Goal: Task Accomplishment & Management: Use online tool/utility

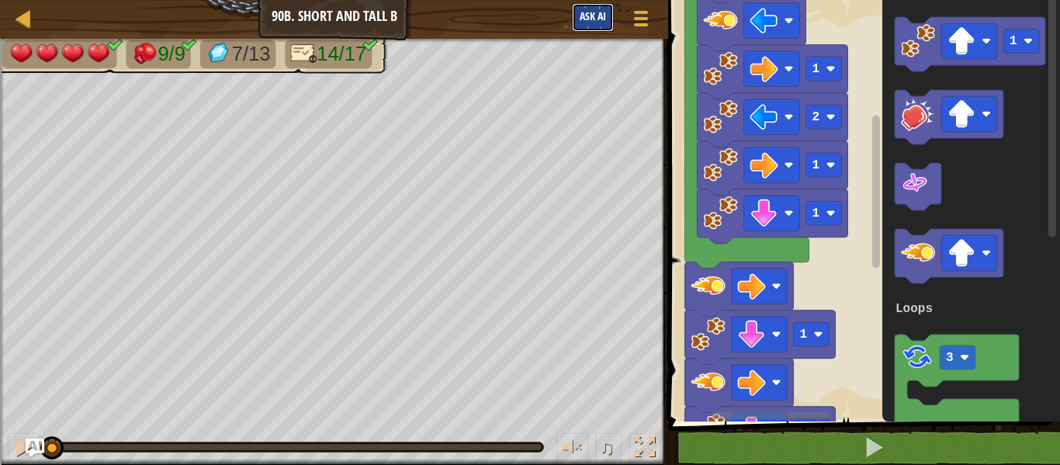
click at [612, 25] on button "Ask AI" at bounding box center [593, 17] width 42 height 29
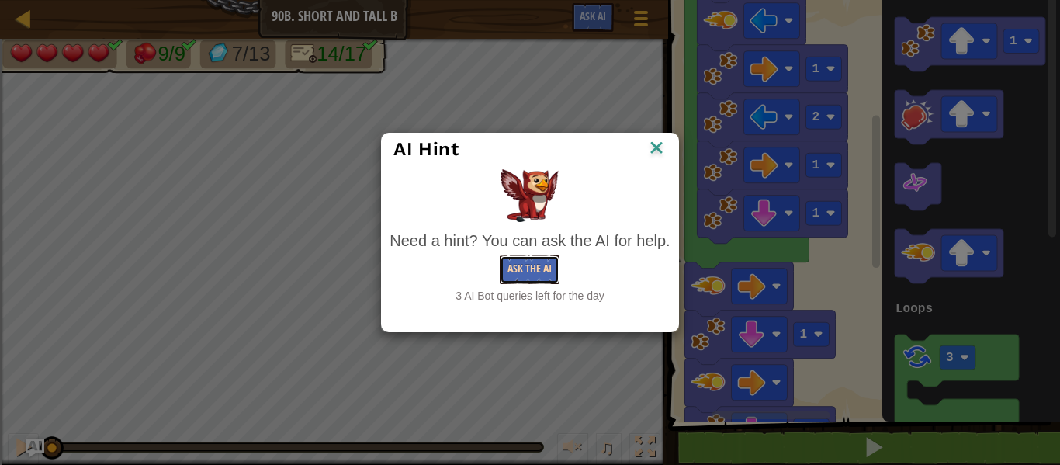
click at [551, 255] on button "Ask the AI" at bounding box center [530, 269] width 60 height 29
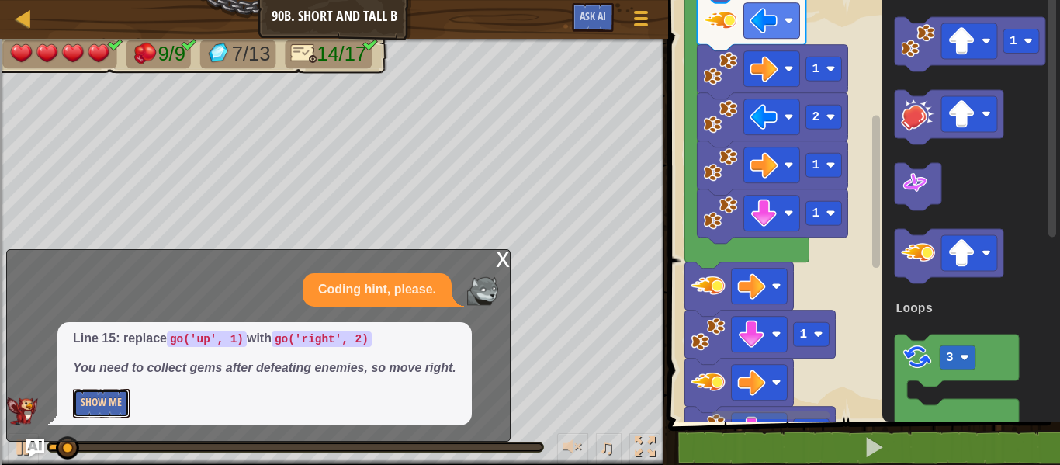
click at [109, 393] on button "Show Me" at bounding box center [101, 403] width 57 height 29
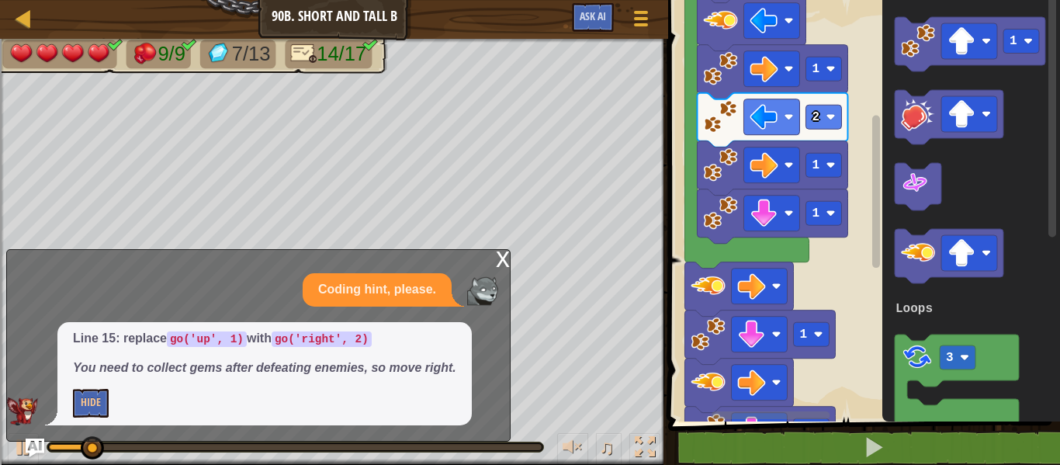
click at [502, 259] on div "x" at bounding box center [503, 258] width 14 height 16
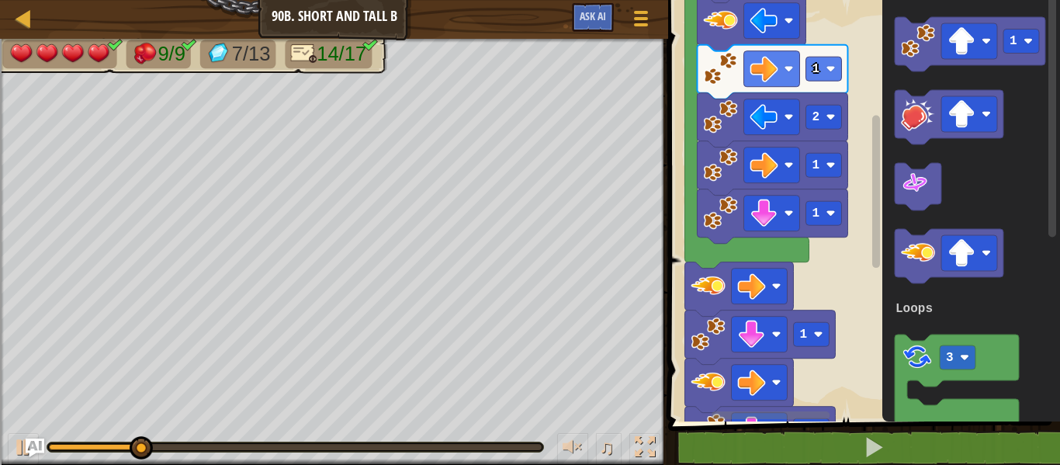
click at [393, 443] on div "0:36.3 Now: 0:09.5 Max: 0:52.0" at bounding box center [295, 446] width 496 height 9
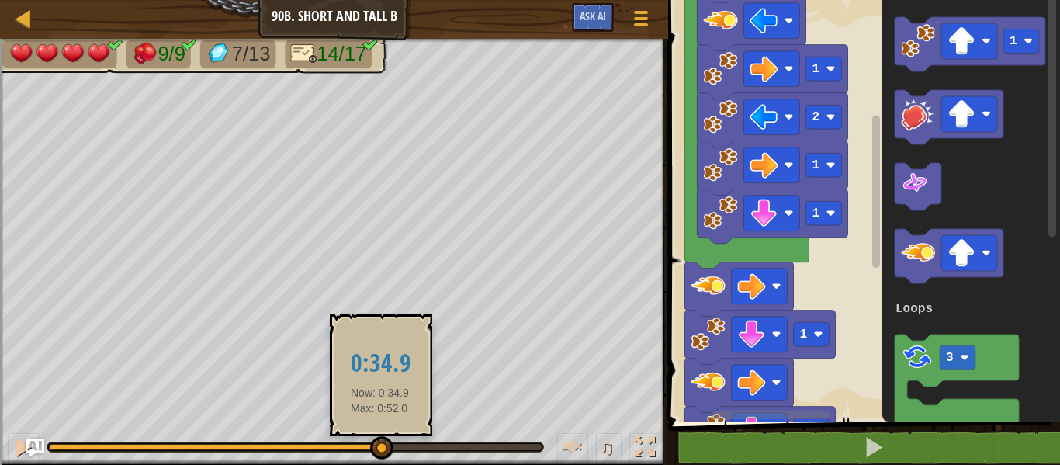
drag, startPoint x: 393, startPoint y: 444, endPoint x: 386, endPoint y: 439, distance: 9.0
click at [386, 444] on div at bounding box center [295, 447] width 493 height 6
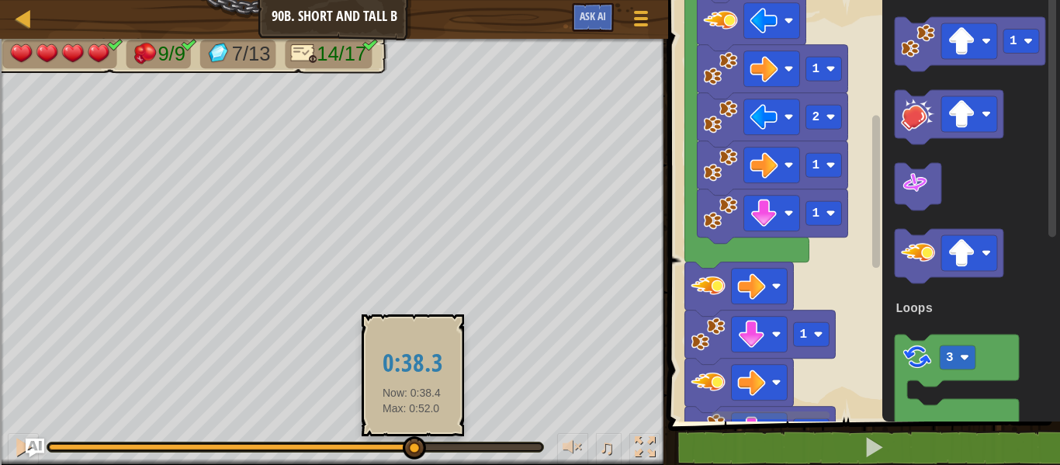
drag, startPoint x: 395, startPoint y: 441, endPoint x: 413, endPoint y: 445, distance: 18.4
click at [413, 445] on div at bounding box center [414, 447] width 23 height 23
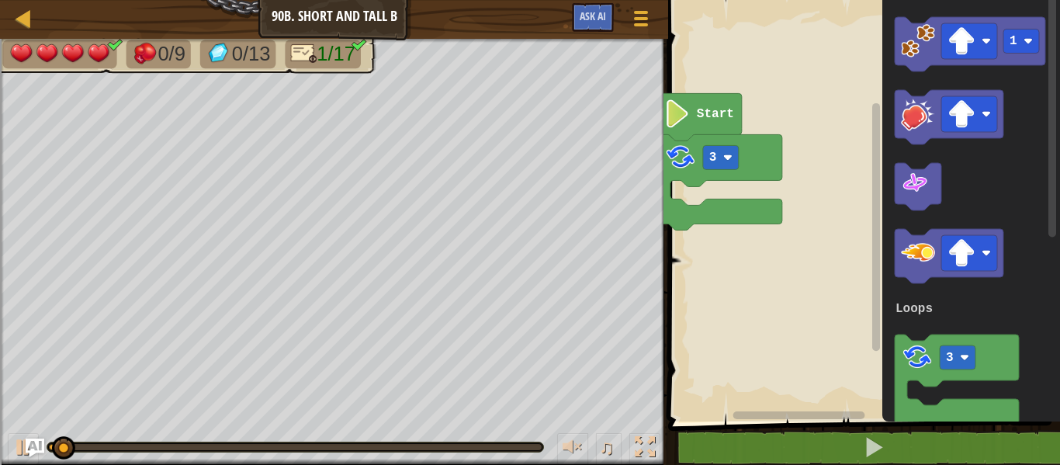
click at [967, 232] on icon "Blockly Workspace" at bounding box center [949, 256] width 109 height 54
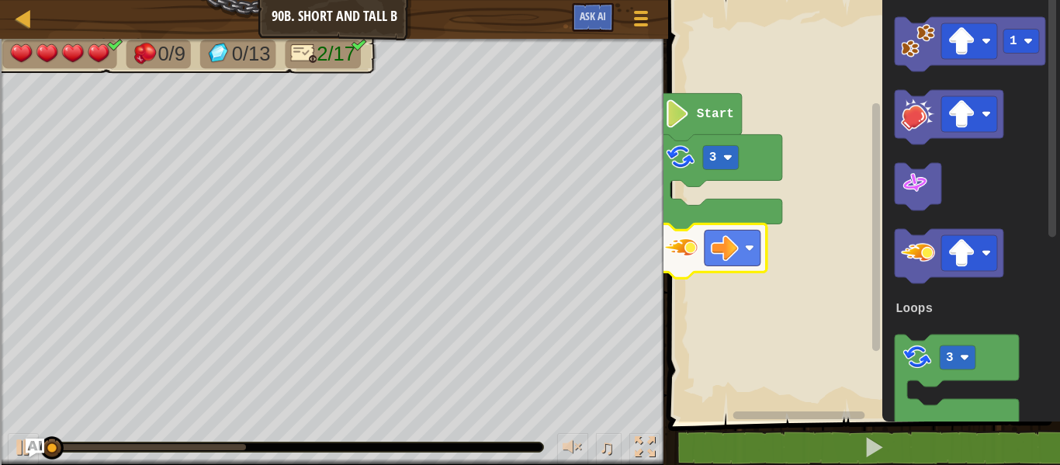
click at [690, 237] on image "Blockly Workspace" at bounding box center [681, 247] width 34 height 34
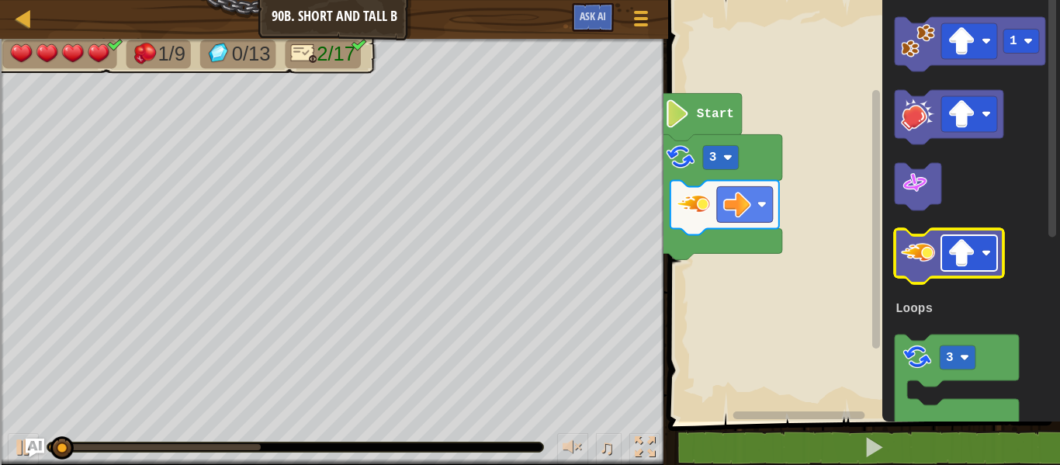
click at [956, 248] on image "Blockly Workspace" at bounding box center [961, 253] width 28 height 28
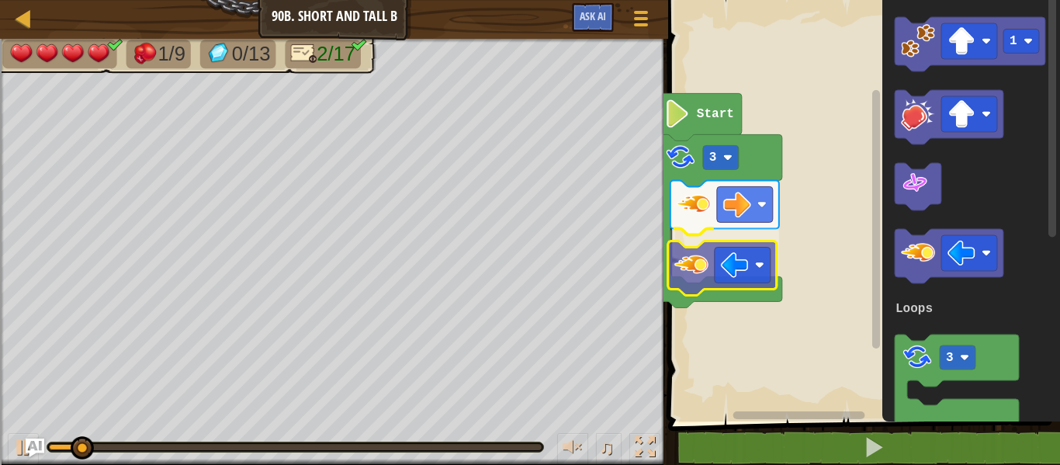
click at [694, 260] on div "Loops Start 3 1 3 Loops" at bounding box center [861, 206] width 396 height 429
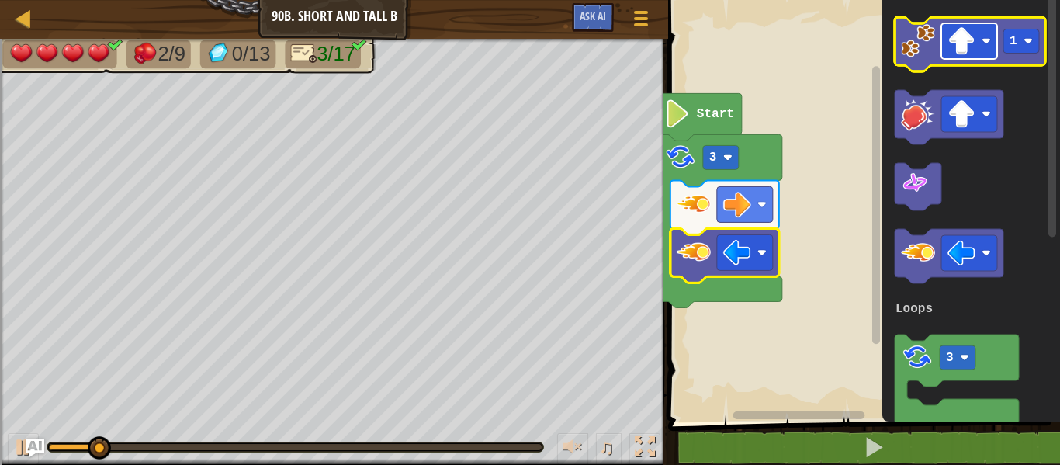
click at [970, 43] on image "Blockly Workspace" at bounding box center [961, 41] width 28 height 28
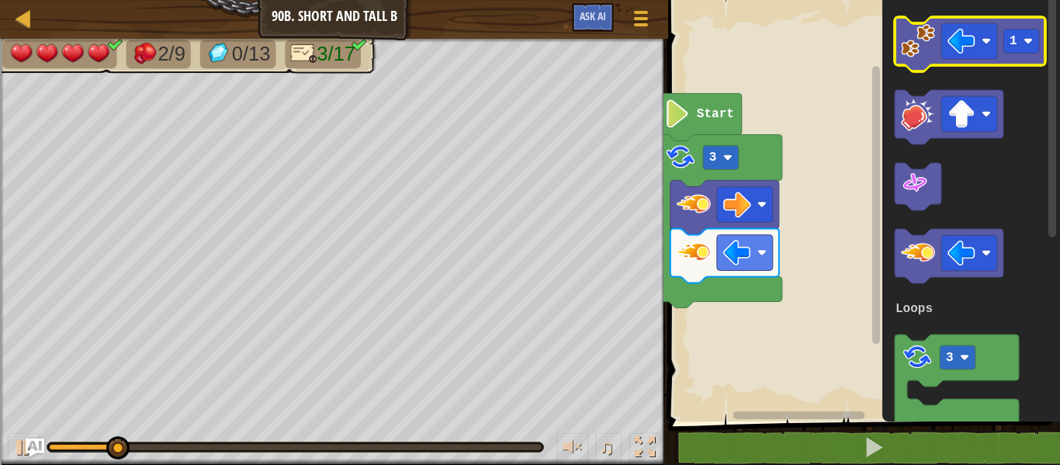
click at [930, 52] on image "Blockly Workspace" at bounding box center [918, 41] width 34 height 34
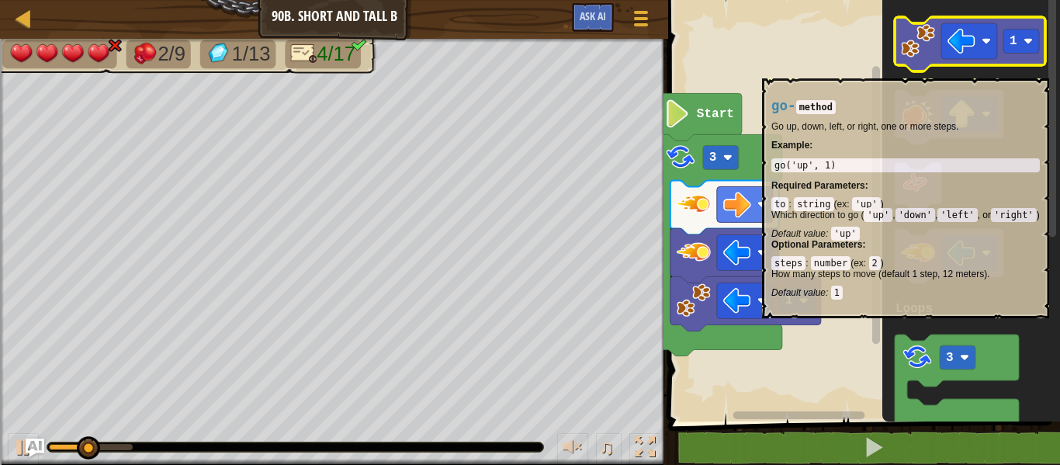
click at [975, 71] on rect "Blockly Workspace" at bounding box center [970, 44] width 151 height 54
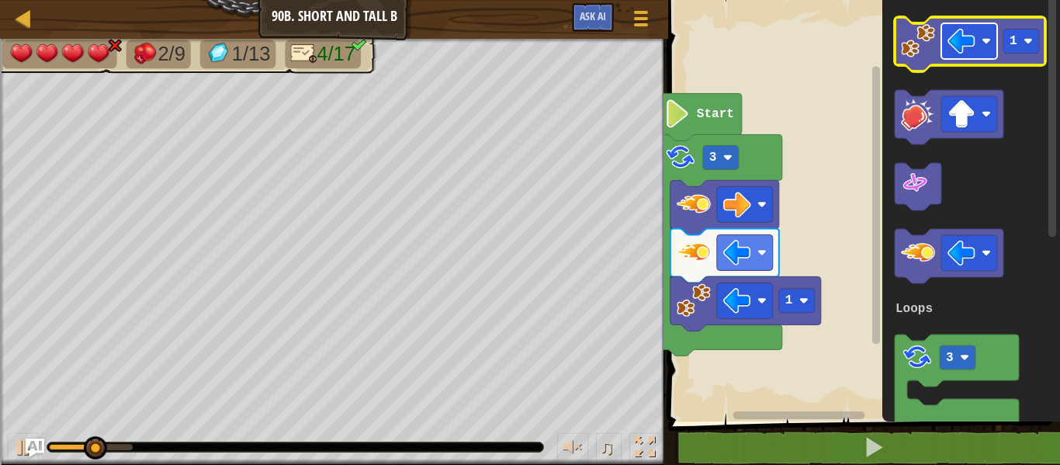
click at [978, 43] on rect "Blockly Workspace" at bounding box center [969, 41] width 56 height 36
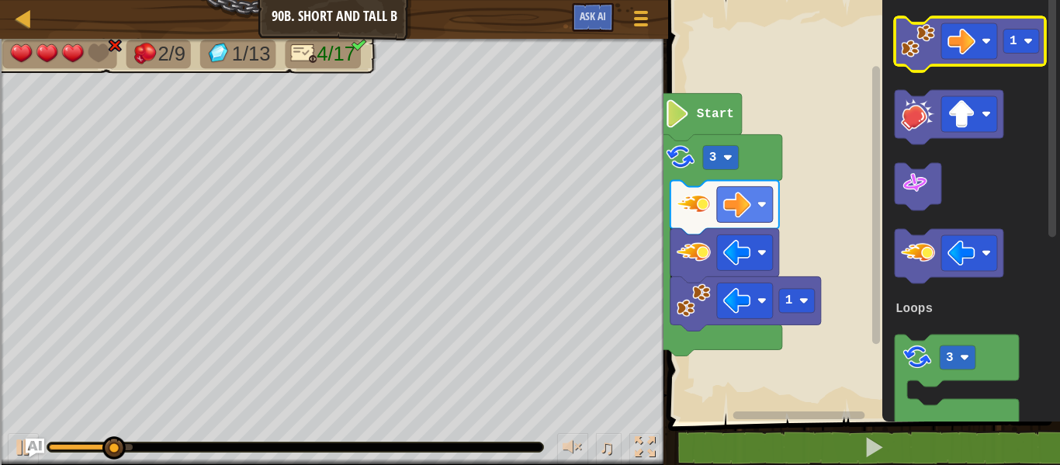
click at [913, 47] on image "Blockly Workspace" at bounding box center [918, 41] width 34 height 34
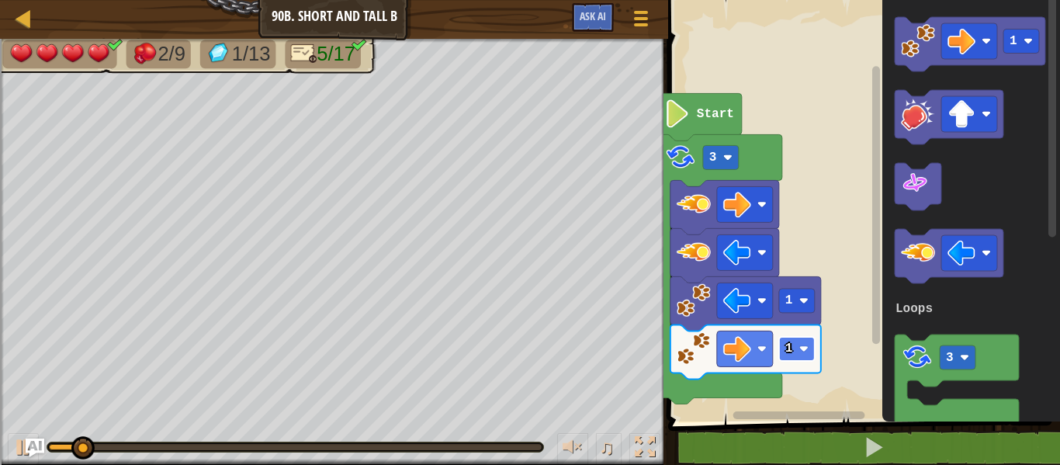
click at [794, 348] on rect "Blockly Workspace" at bounding box center [797, 349] width 36 height 24
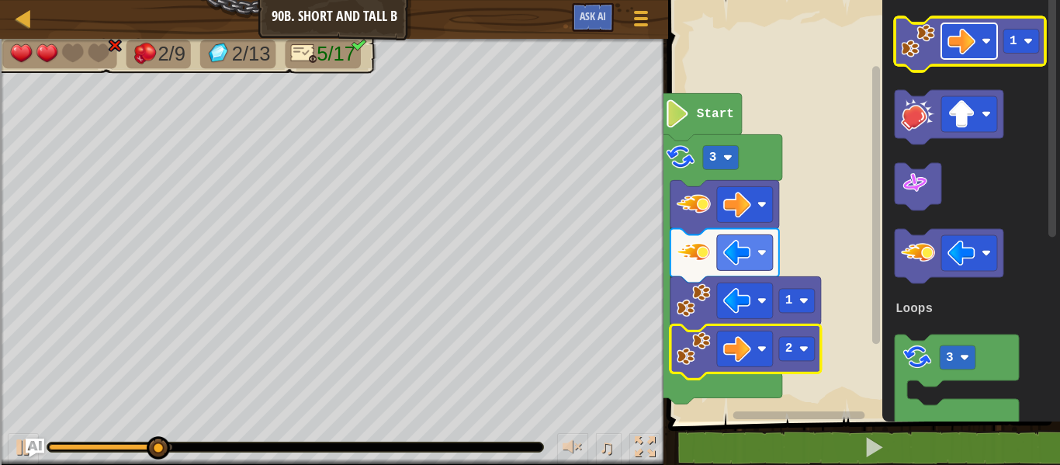
click at [975, 29] on rect "Blockly Workspace" at bounding box center [969, 41] width 56 height 36
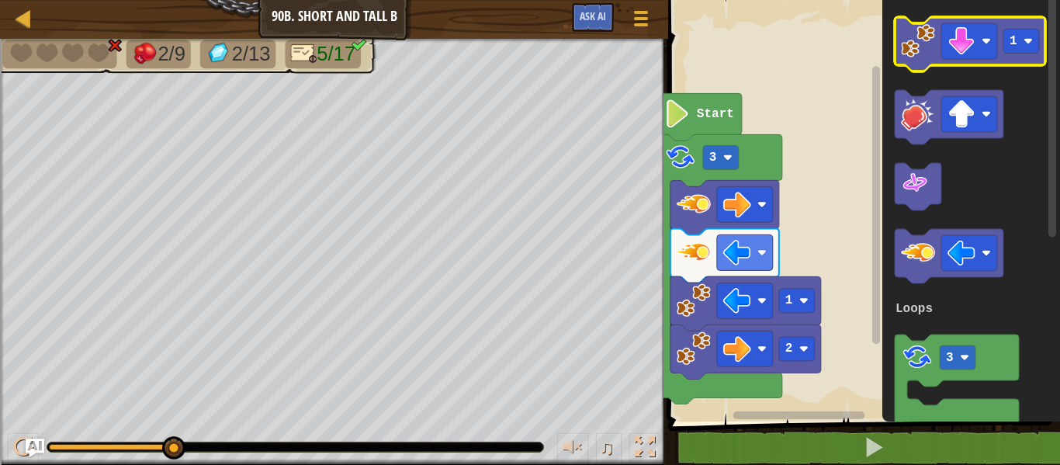
click at [928, 55] on image "Blockly Workspace" at bounding box center [918, 41] width 34 height 34
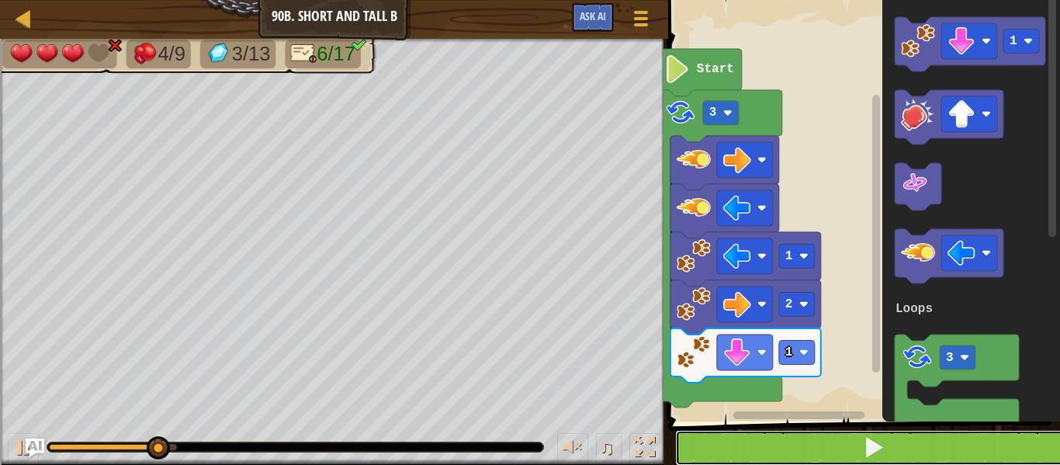
click at [769, 453] on button at bounding box center [873, 448] width 396 height 36
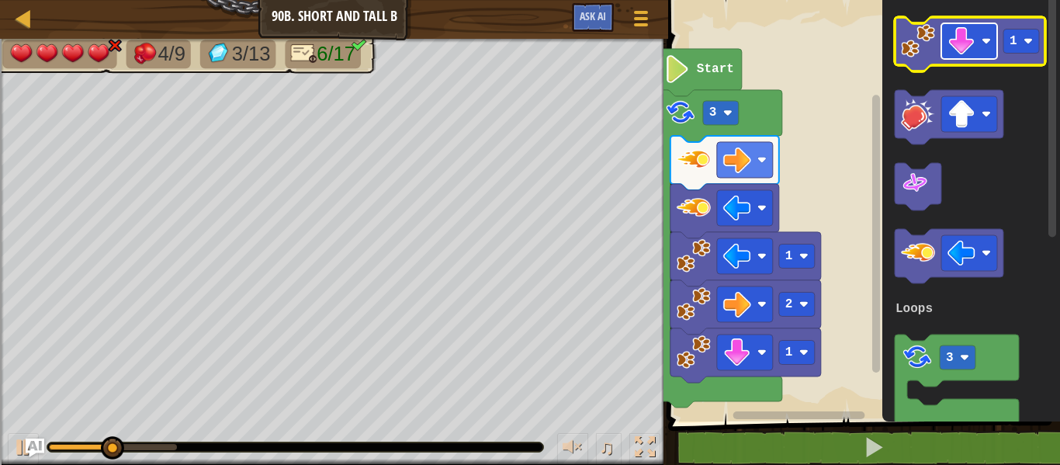
click at [960, 47] on image "Blockly Workspace" at bounding box center [961, 41] width 28 height 28
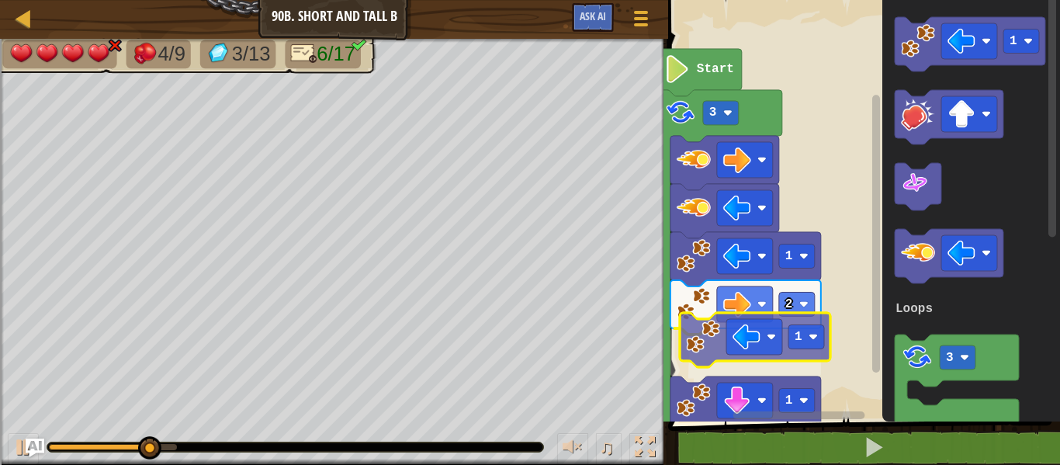
click at [687, 336] on div "Loops Start 3 1 2 1 1 1 3 Loops 1" at bounding box center [861, 206] width 396 height 429
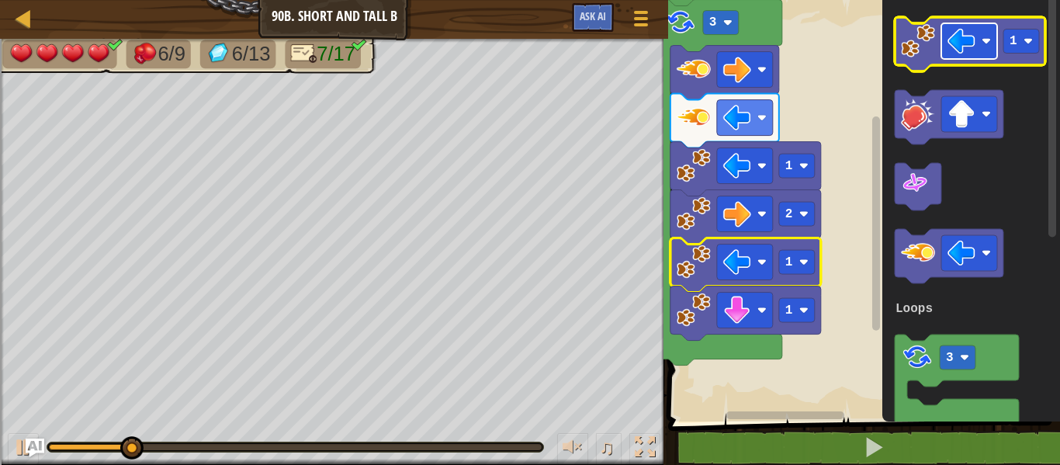
click at [957, 47] on image "Blockly Workspace" at bounding box center [961, 41] width 28 height 28
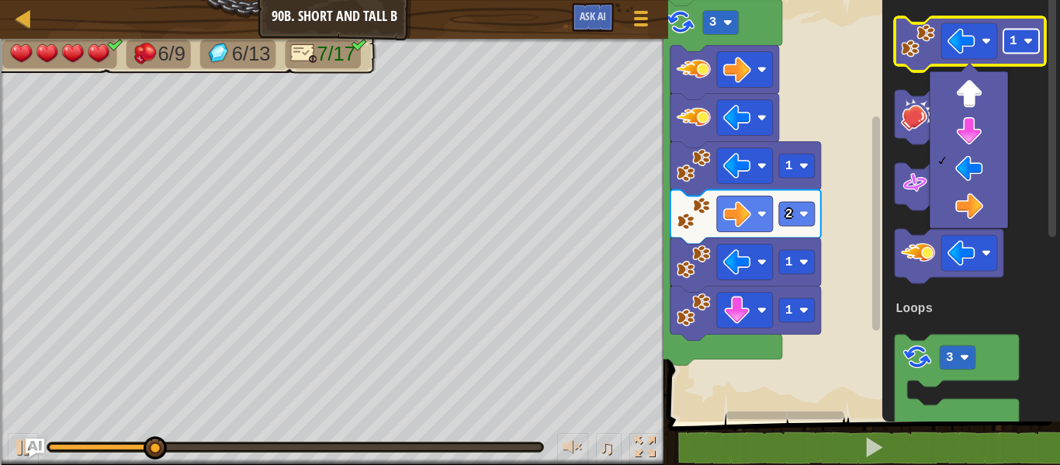
click at [1024, 50] on rect "Blockly Workspace" at bounding box center [1021, 41] width 36 height 24
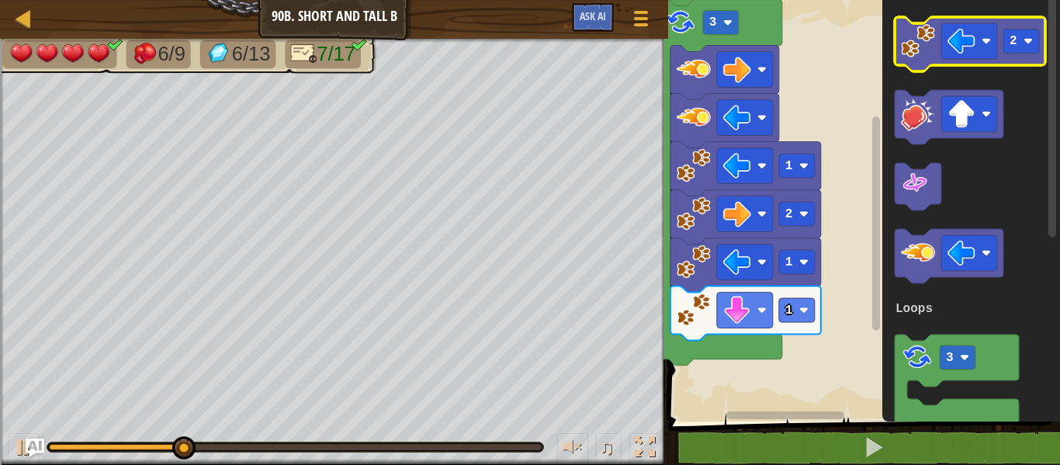
click at [917, 42] on image "Blockly Workspace" at bounding box center [918, 41] width 34 height 34
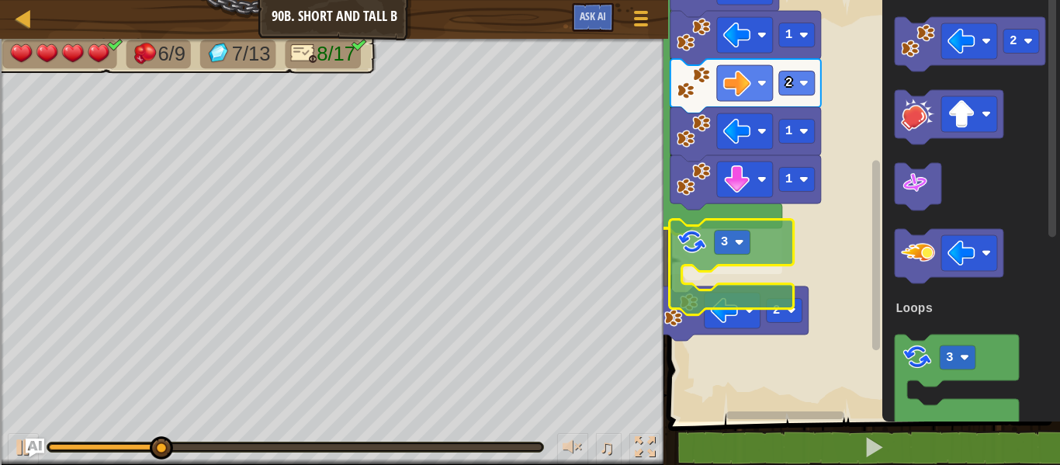
click at [702, 263] on div "Loops Start 3 1 2 1 1 3 2 2 3 Loops 3" at bounding box center [861, 206] width 396 height 429
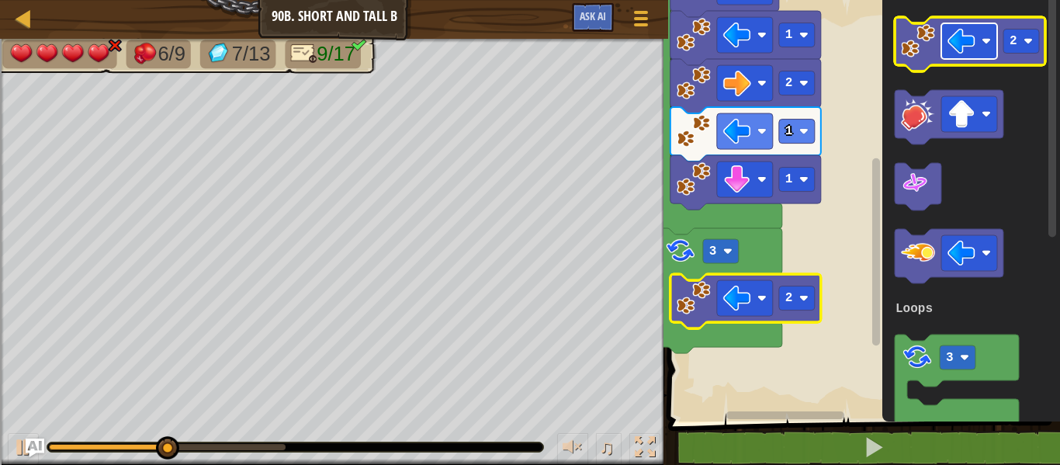
click at [990, 43] on image "Blockly Workspace" at bounding box center [985, 40] width 9 height 9
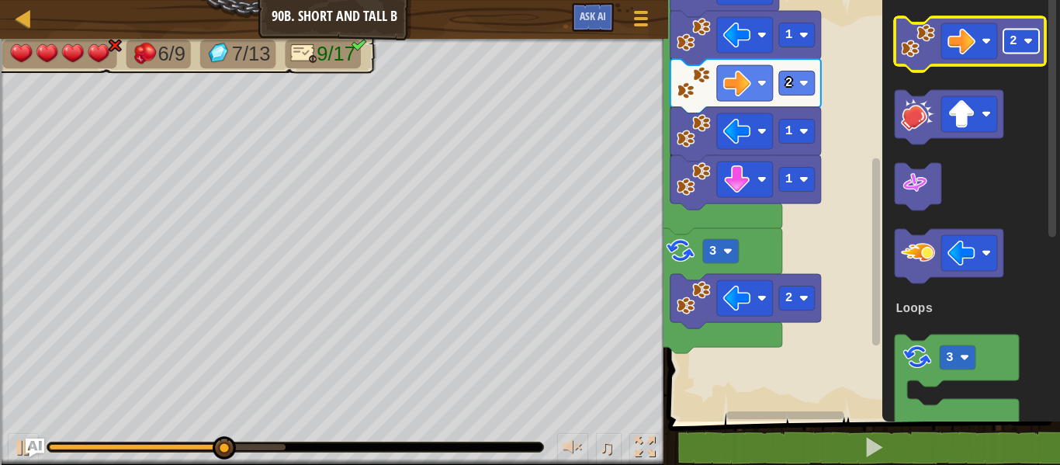
click at [1020, 52] on rect "Blockly Workspace" at bounding box center [1021, 41] width 36 height 24
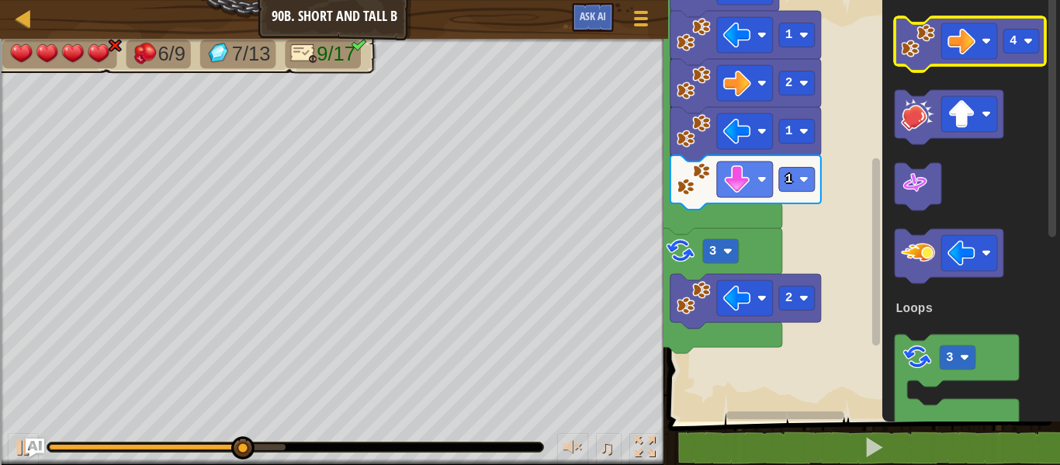
click at [922, 57] on image "Blockly Workspace" at bounding box center [918, 41] width 34 height 34
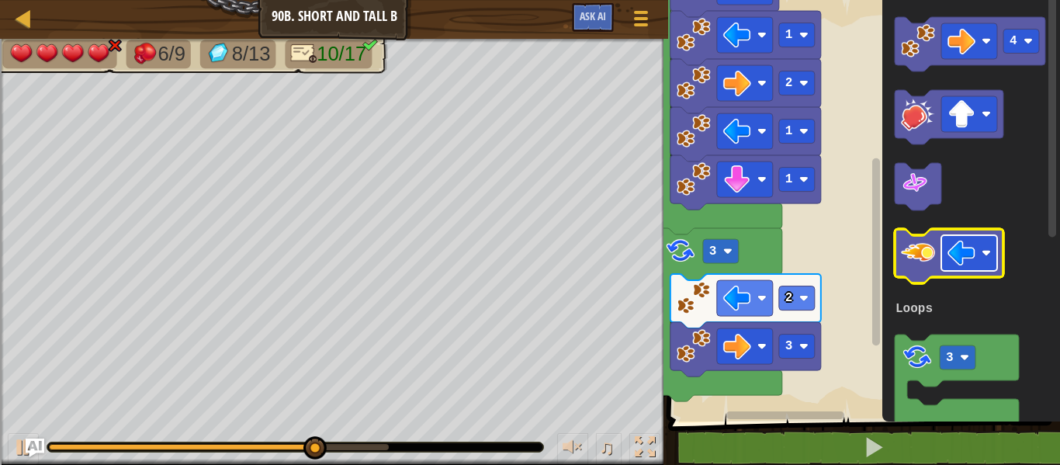
click at [957, 249] on image "Blockly Workspace" at bounding box center [961, 253] width 28 height 28
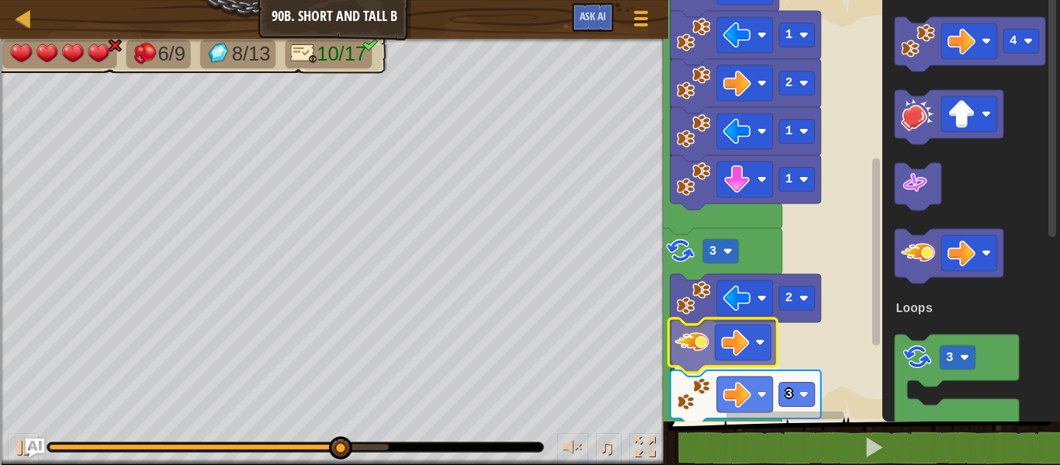
click at [701, 334] on div "Loops Start 1 1 2 1 3 3 2 3 4 3 Loops" at bounding box center [861, 206] width 396 height 429
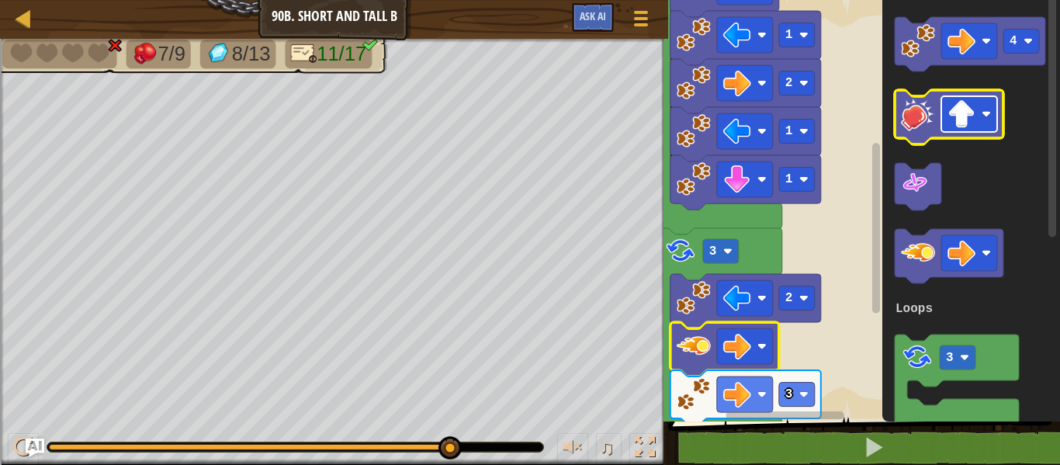
click at [962, 125] on image "Blockly Workspace" at bounding box center [961, 114] width 28 height 28
click at [897, 102] on icon "Blockly Workspace" at bounding box center [949, 117] width 109 height 54
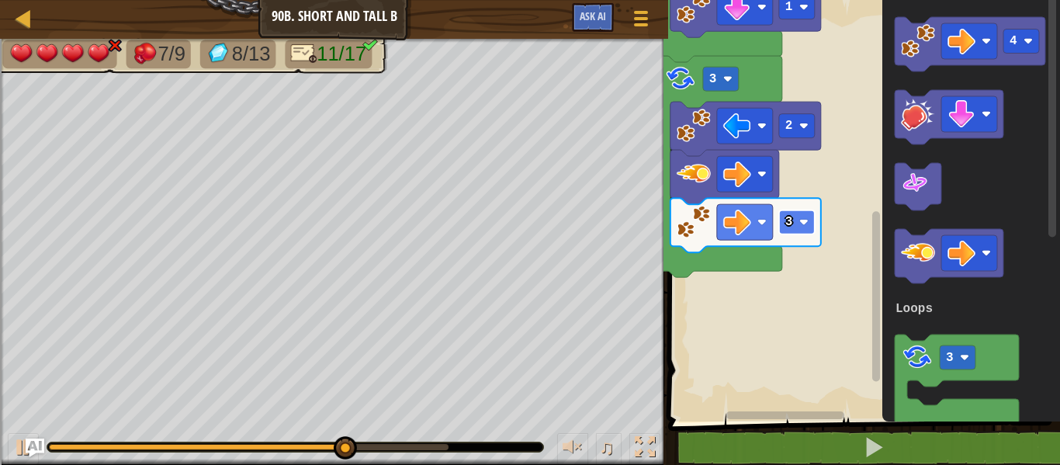
click at [803, 212] on rect "Blockly Workspace" at bounding box center [797, 222] width 36 height 24
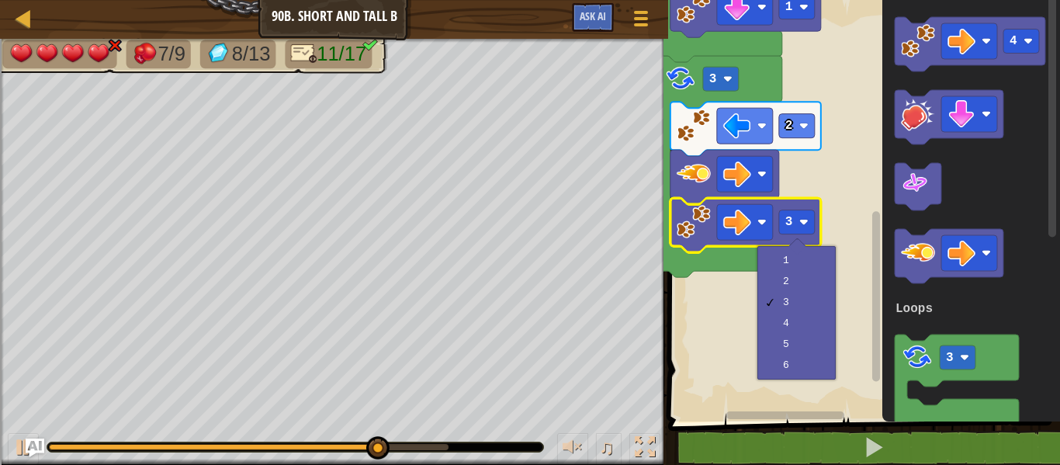
click at [853, 175] on rect "Blockly Workspace" at bounding box center [861, 206] width 396 height 429
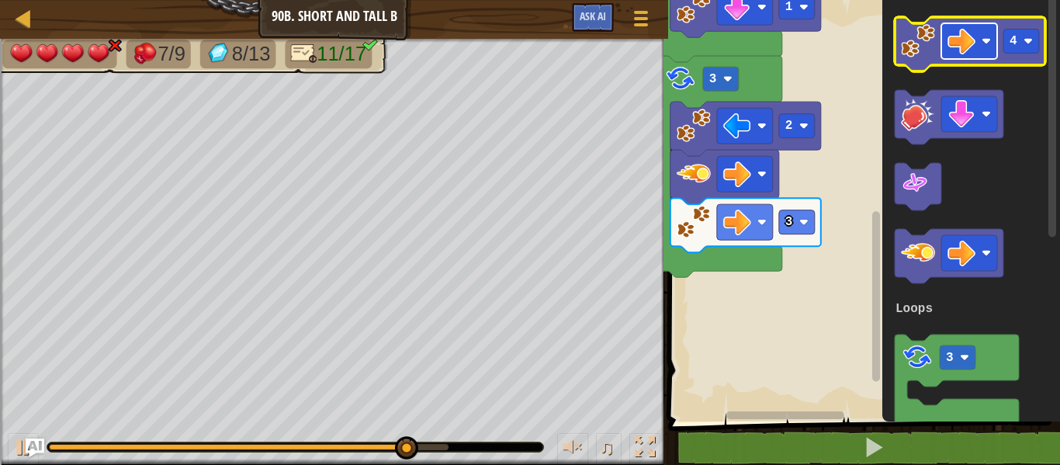
click at [949, 41] on image "Blockly Workspace" at bounding box center [961, 41] width 28 height 28
click at [1033, 44] on image "Blockly Workspace" at bounding box center [1027, 40] width 9 height 9
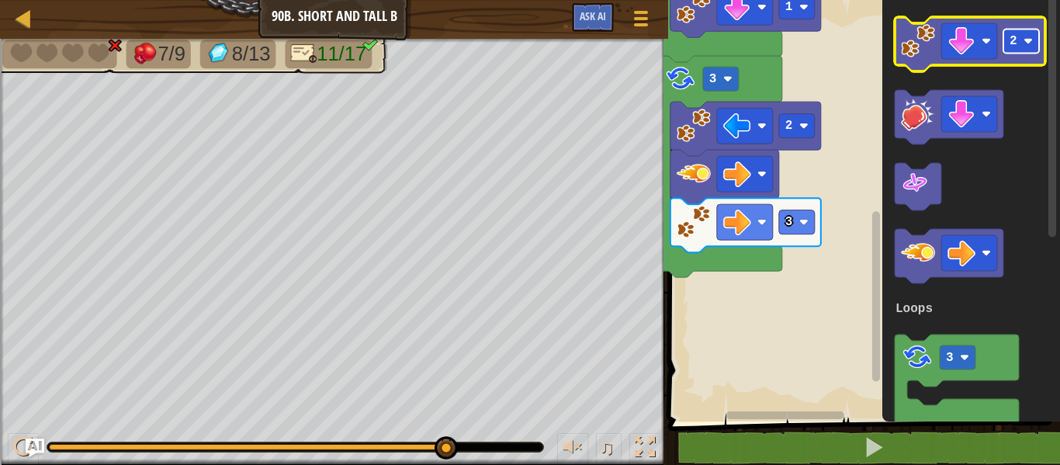
click at [1022, 48] on rect "Blockly Workspace" at bounding box center [1021, 41] width 36 height 24
click at [926, 50] on image "Blockly Workspace" at bounding box center [918, 41] width 34 height 34
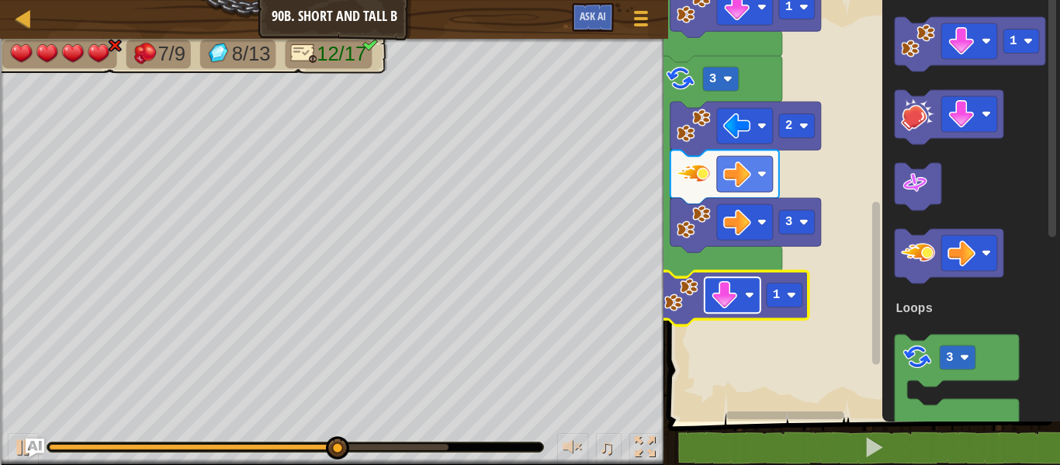
click at [725, 296] on image "Blockly Workspace" at bounding box center [725, 295] width 28 height 28
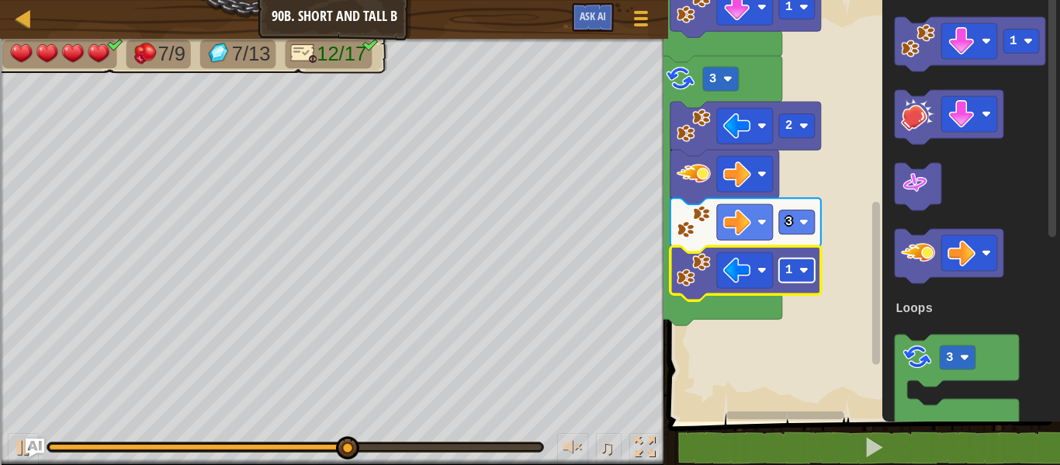
click at [794, 264] on rect "Blockly Workspace" at bounding box center [797, 270] width 36 height 24
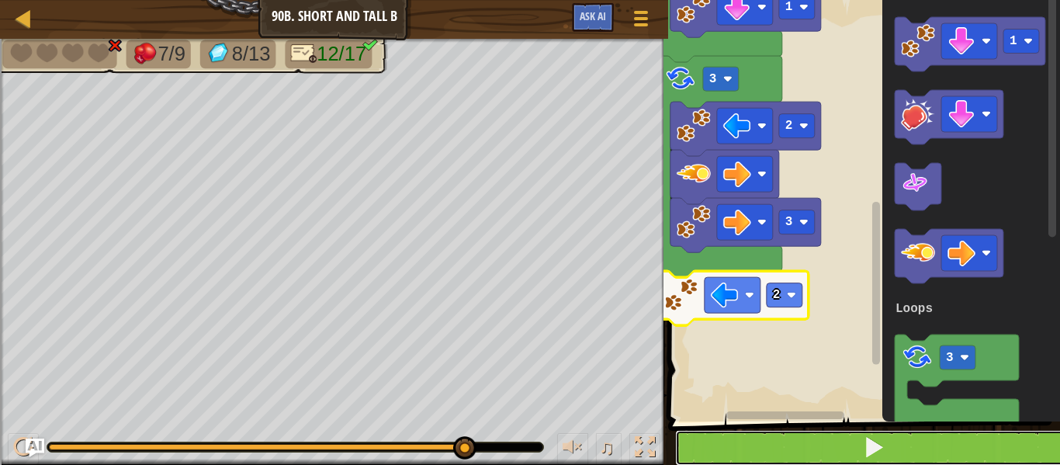
click at [766, 434] on button at bounding box center [873, 448] width 396 height 36
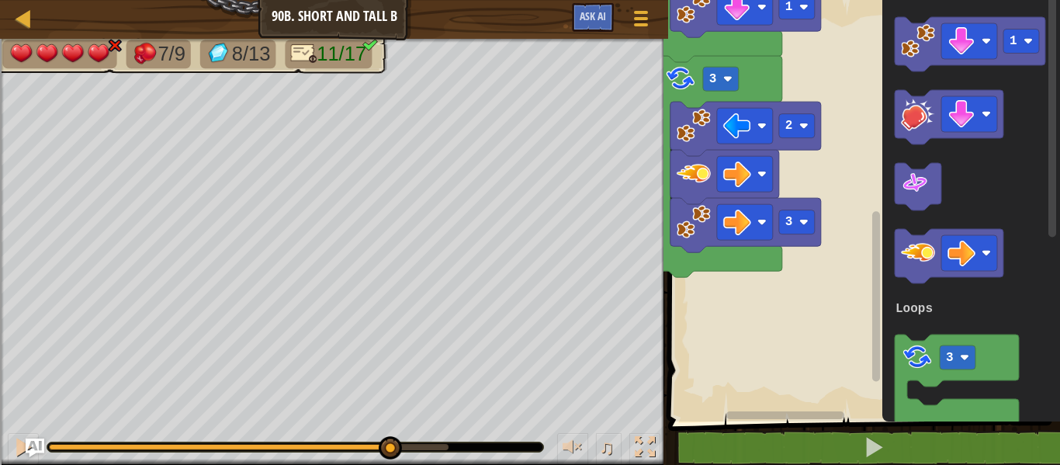
click at [389, 444] on div at bounding box center [249, 447] width 400 height 6
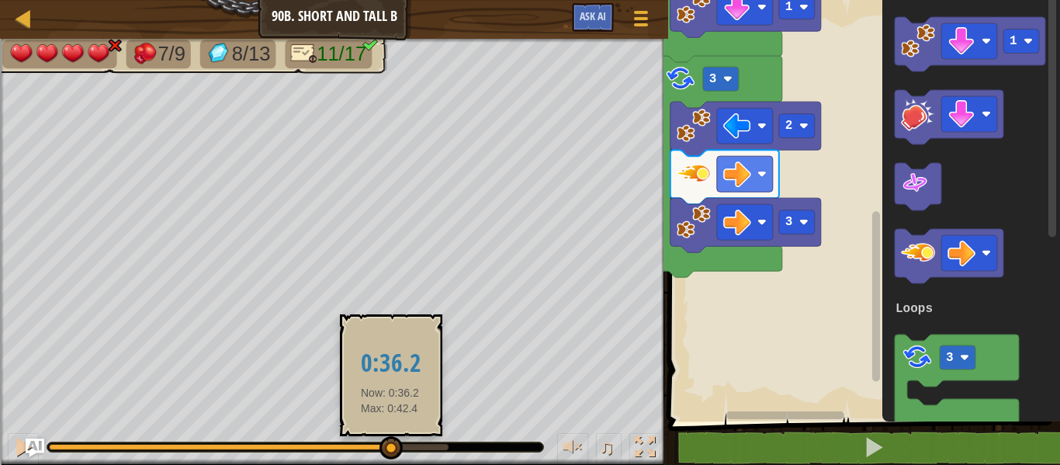
click at [393, 445] on div at bounding box center [390, 447] width 23 height 23
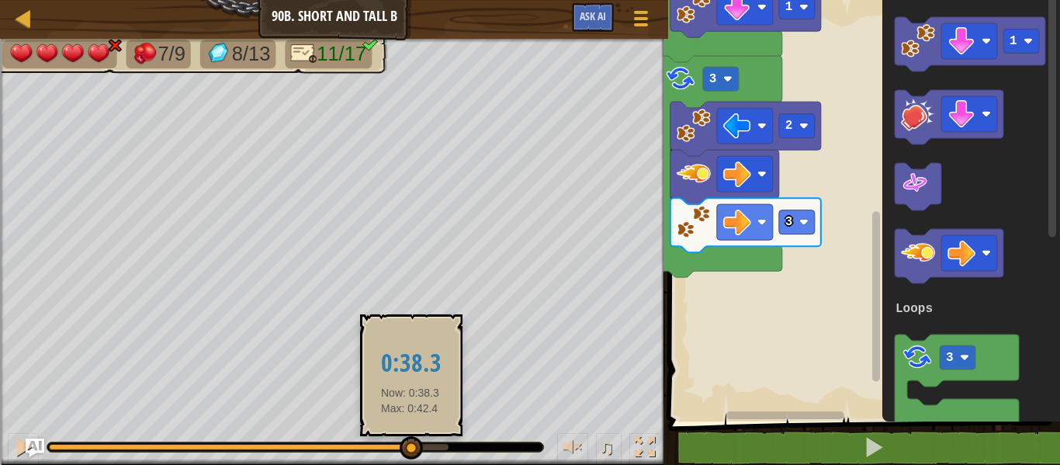
drag, startPoint x: 394, startPoint y: 446, endPoint x: 410, endPoint y: 442, distance: 16.7
click at [410, 442] on div at bounding box center [411, 447] width 23 height 23
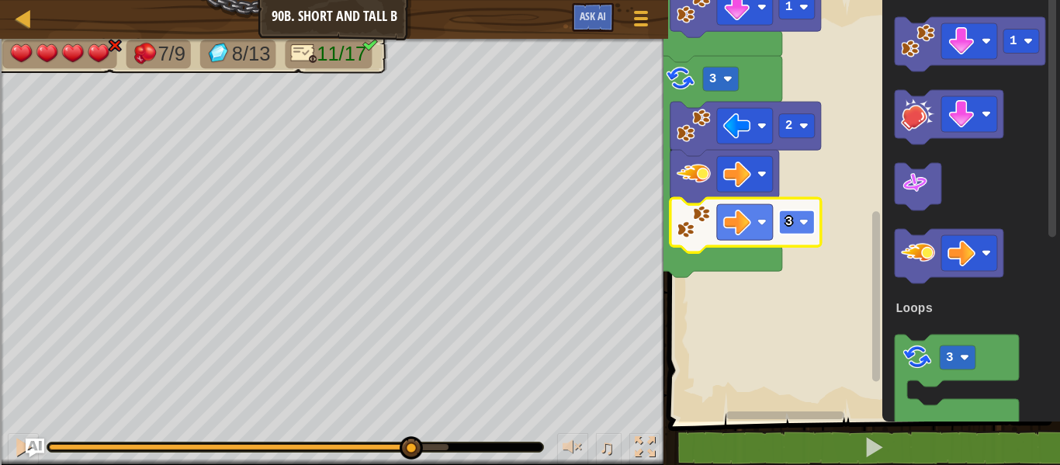
click at [807, 216] on rect "Blockly Workspace" at bounding box center [797, 222] width 36 height 24
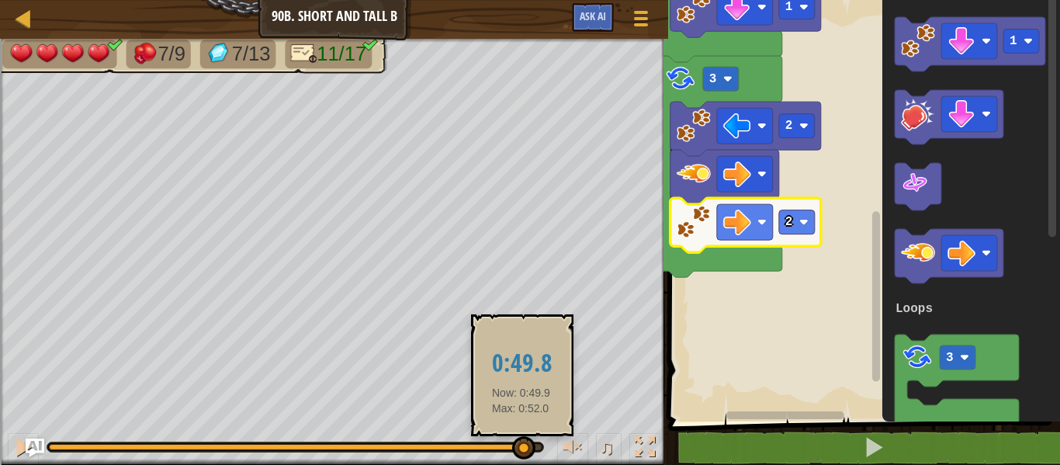
drag, startPoint x: 301, startPoint y: 452, endPoint x: 521, endPoint y: 459, distance: 220.4
click at [521, 459] on div at bounding box center [523, 447] width 23 height 23
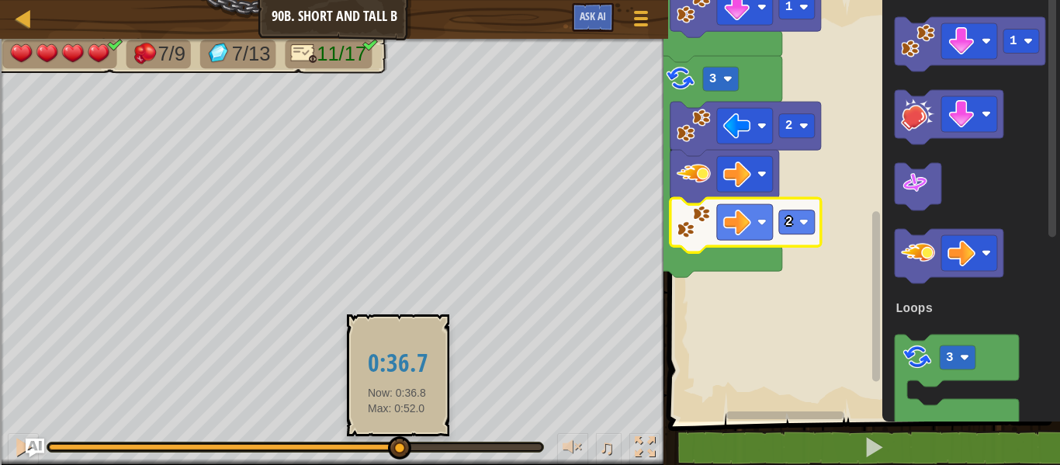
drag, startPoint x: 531, startPoint y: 448, endPoint x: 396, endPoint y: 441, distance: 135.2
click at [396, 441] on div at bounding box center [399, 447] width 23 height 23
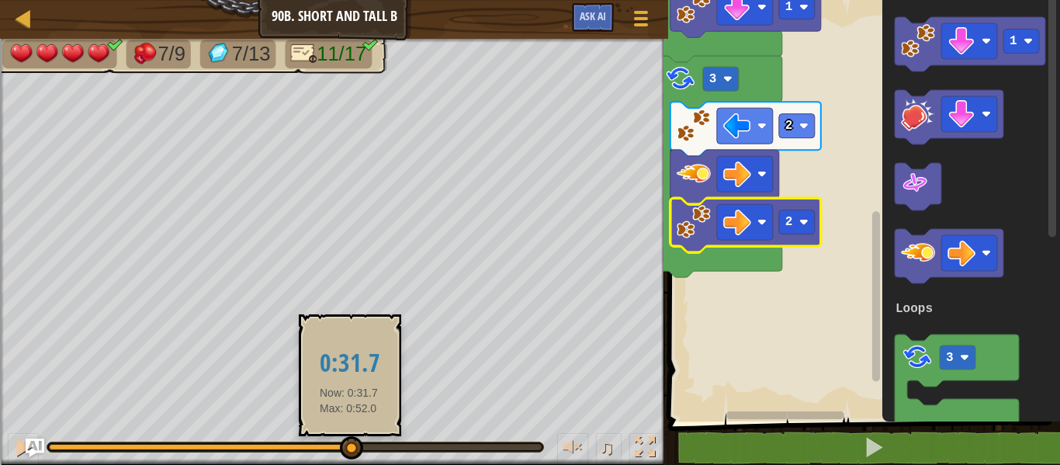
drag, startPoint x: 396, startPoint y: 441, endPoint x: 347, endPoint y: 440, distance: 49.7
click at [347, 440] on div at bounding box center [351, 447] width 23 height 23
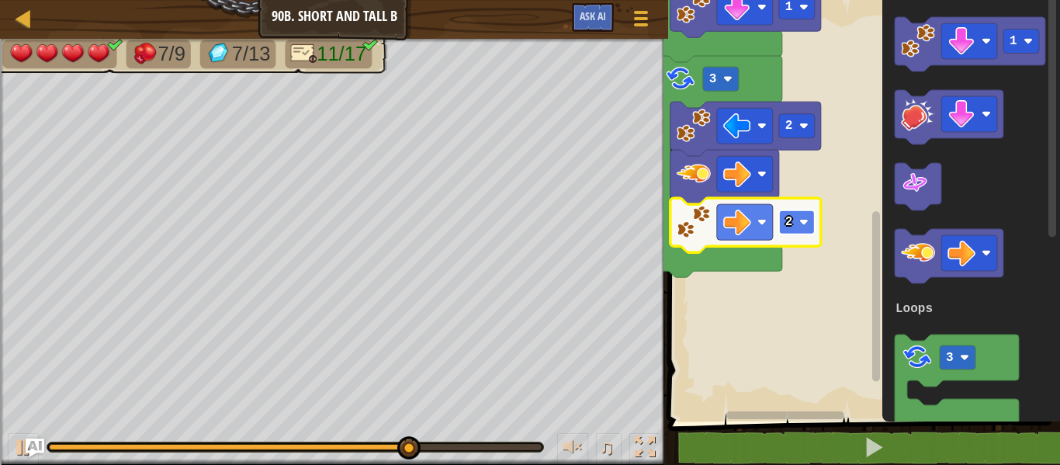
click at [802, 218] on image "Blockly Workspace" at bounding box center [803, 221] width 9 height 9
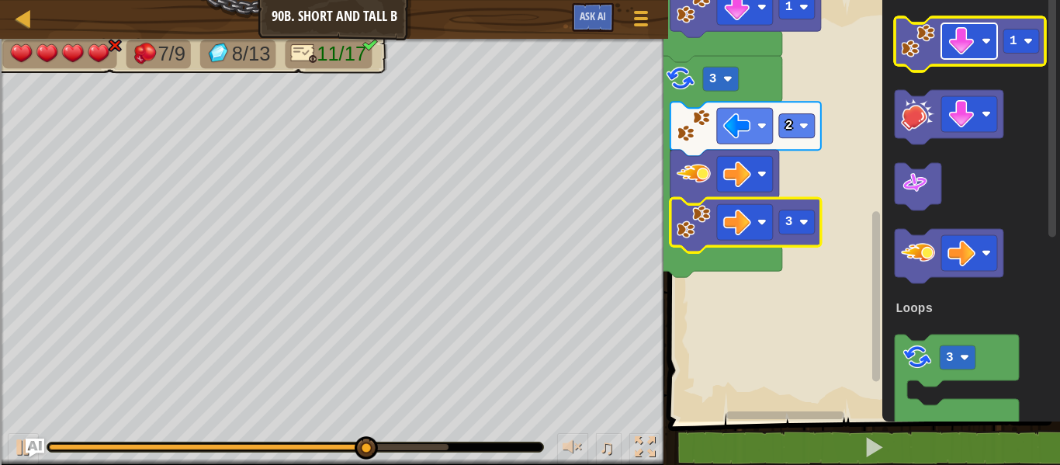
click at [965, 40] on image "Blockly Workspace" at bounding box center [961, 41] width 28 height 28
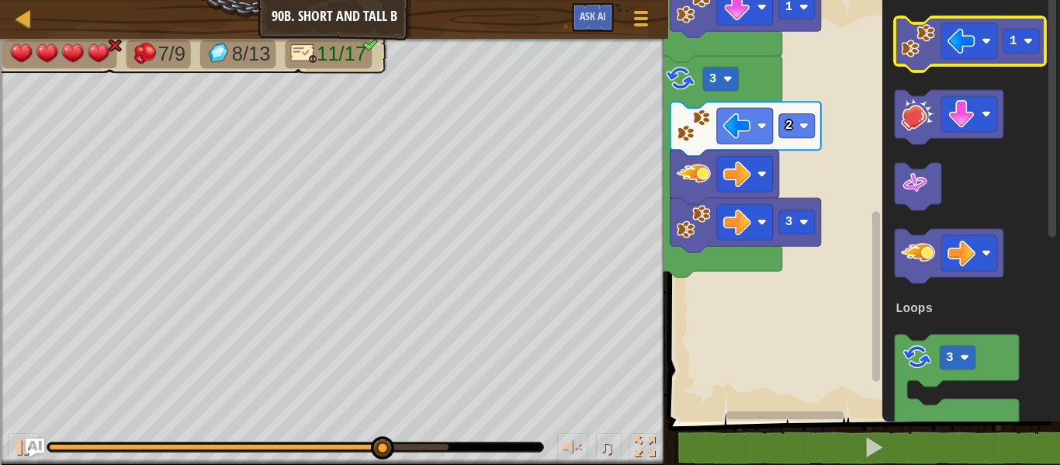
click at [919, 58] on icon "Blockly Workspace" at bounding box center [970, 44] width 151 height 54
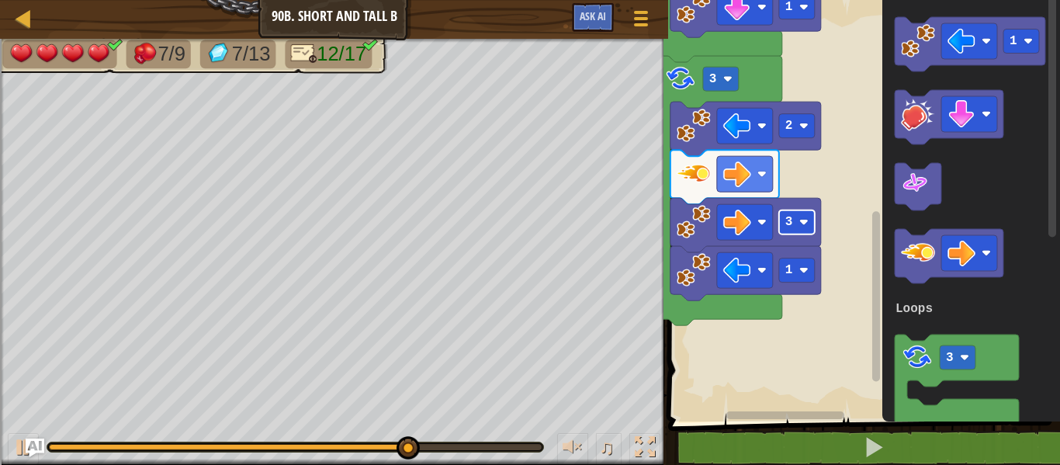
click at [799, 214] on rect "Blockly Workspace" at bounding box center [797, 222] width 36 height 24
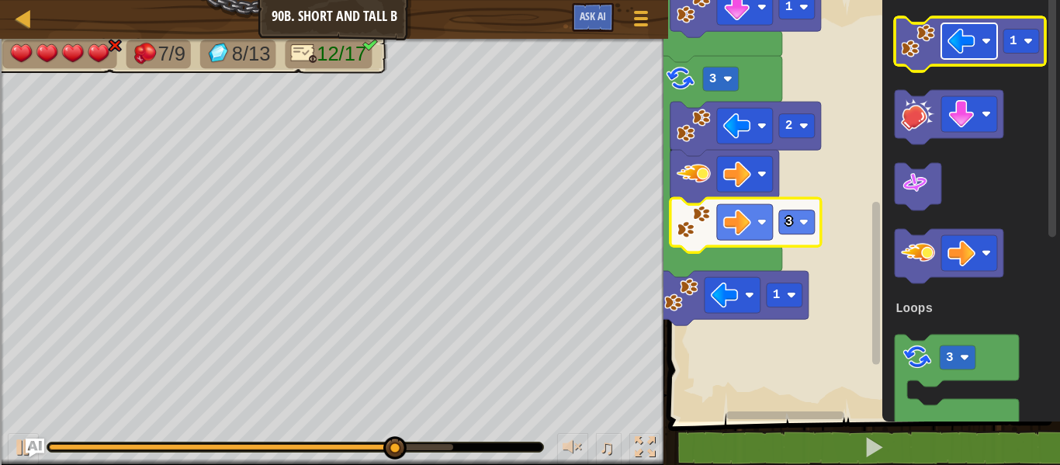
click at [950, 35] on image "Blockly Workspace" at bounding box center [961, 41] width 28 height 28
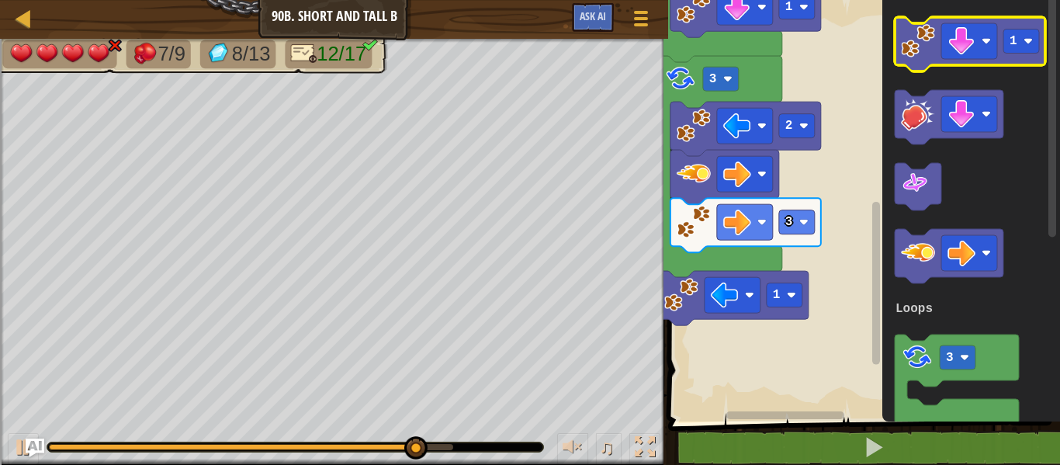
click at [919, 33] on image "Blockly Workspace" at bounding box center [918, 41] width 34 height 34
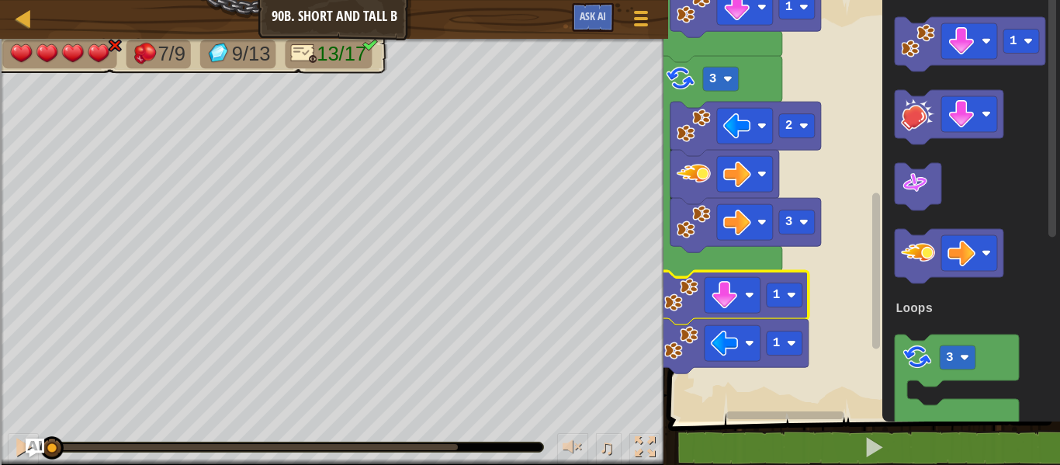
click at [701, 276] on icon "Blockly Workspace" at bounding box center [733, 298] width 151 height 54
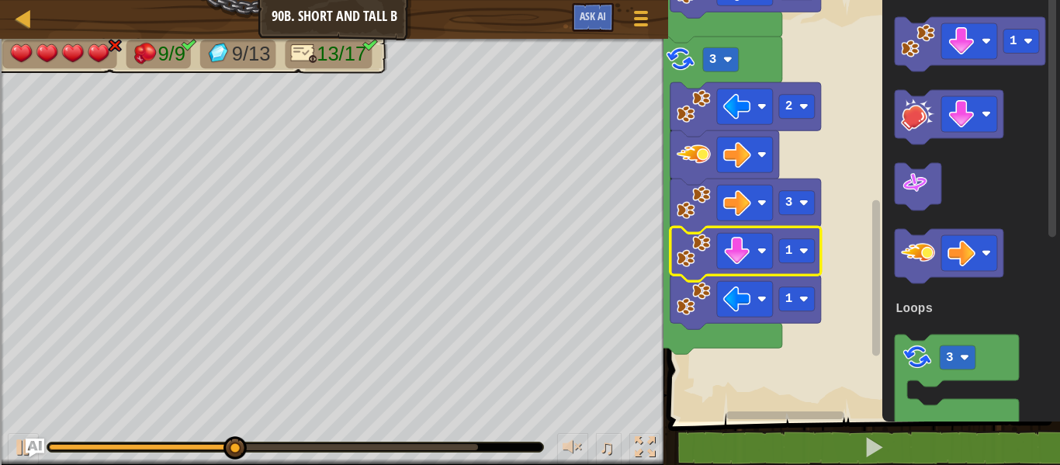
click at [838, 99] on rect "Blockly Workspace" at bounding box center [861, 206] width 396 height 429
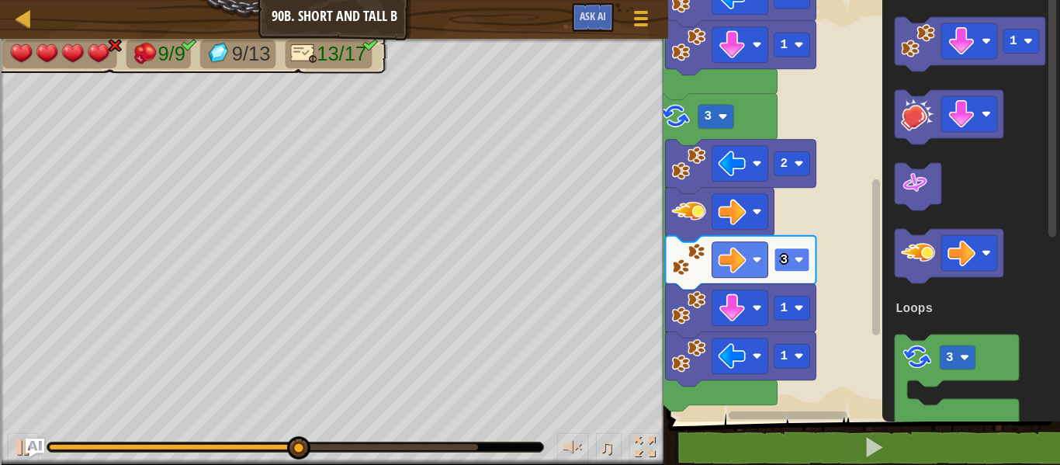
click at [795, 256] on image "Blockly Workspace" at bounding box center [798, 259] width 9 height 9
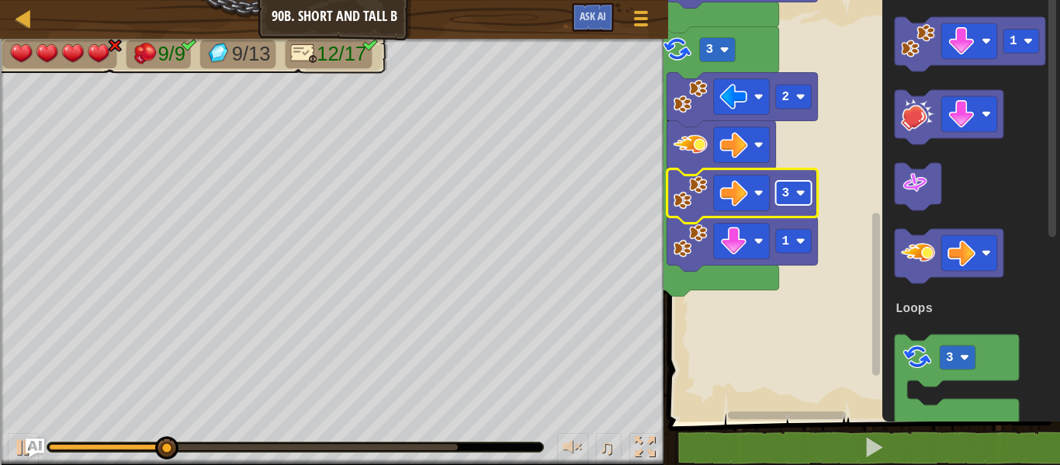
click at [787, 204] on rect "Blockly Workspace" at bounding box center [794, 193] width 36 height 24
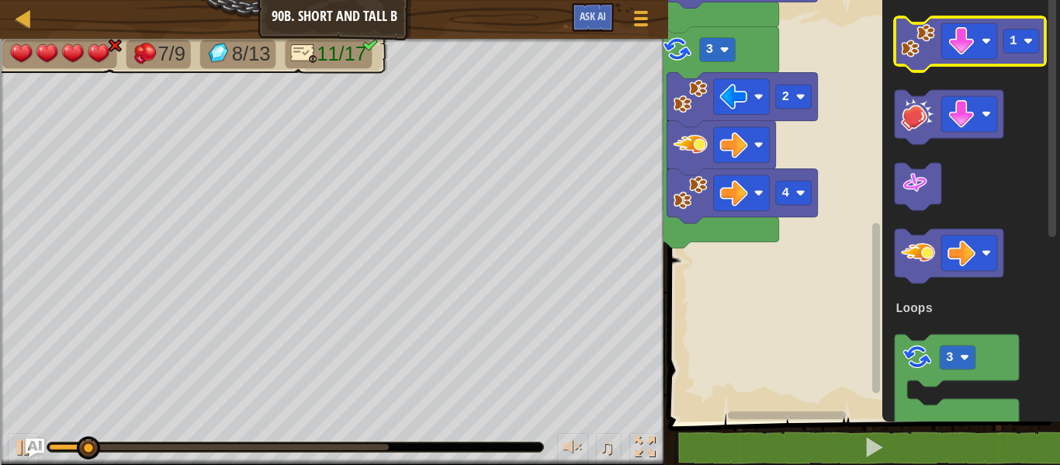
click at [919, 49] on image "Blockly Workspace" at bounding box center [918, 41] width 34 height 34
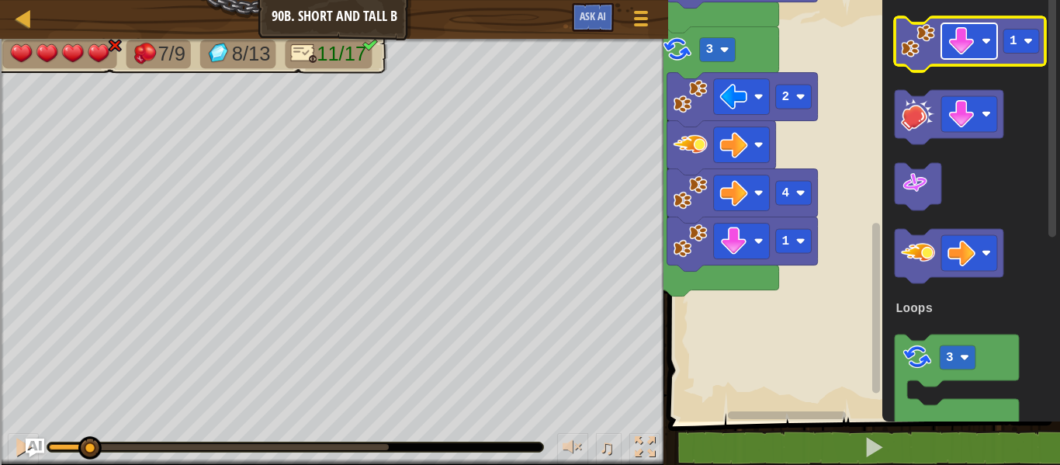
click at [958, 44] on image "Blockly Workspace" at bounding box center [961, 41] width 28 height 28
click at [926, 48] on image "Blockly Workspace" at bounding box center [918, 41] width 34 height 34
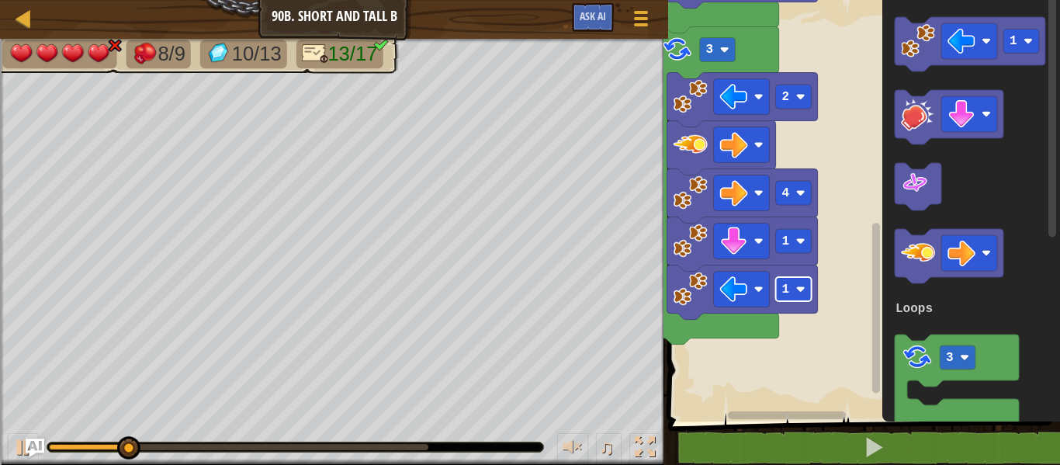
click at [787, 289] on text "1" at bounding box center [786, 289] width 8 height 14
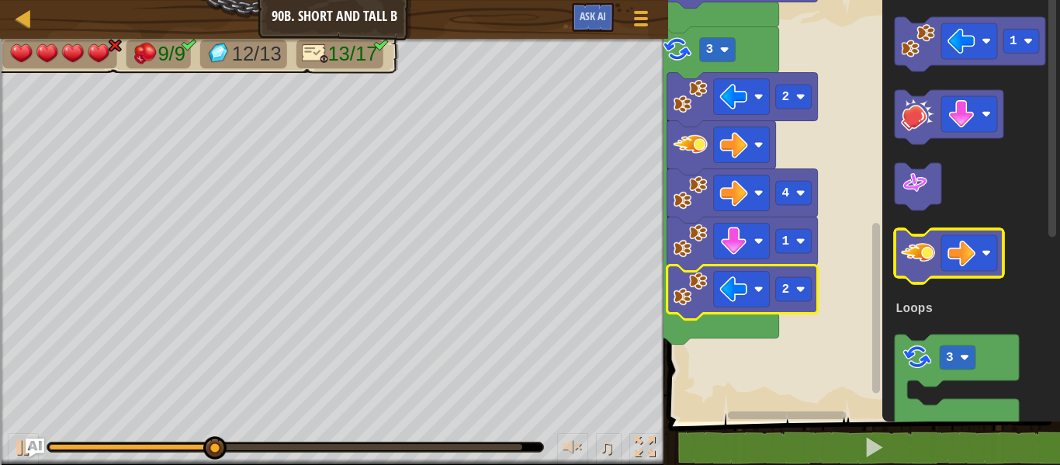
click at [922, 258] on image "Blockly Workspace" at bounding box center [918, 253] width 34 height 34
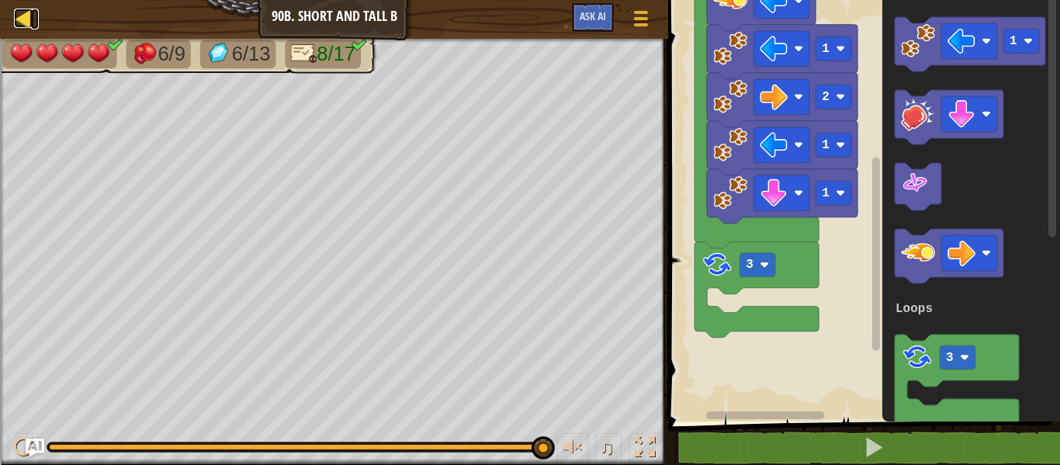
click at [31, 16] on div at bounding box center [23, 18] width 19 height 19
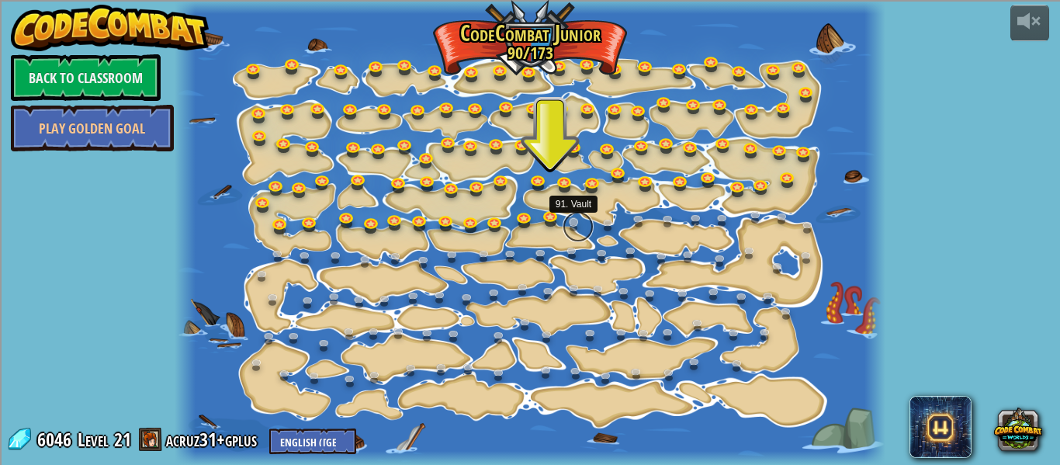
click at [573, 227] on link at bounding box center [577, 226] width 31 height 31
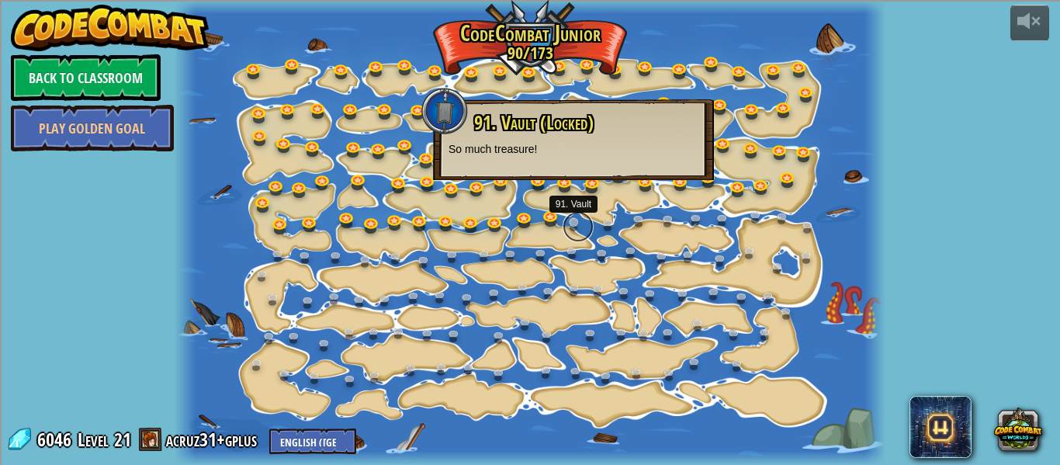
click at [569, 224] on link at bounding box center [577, 226] width 31 height 31
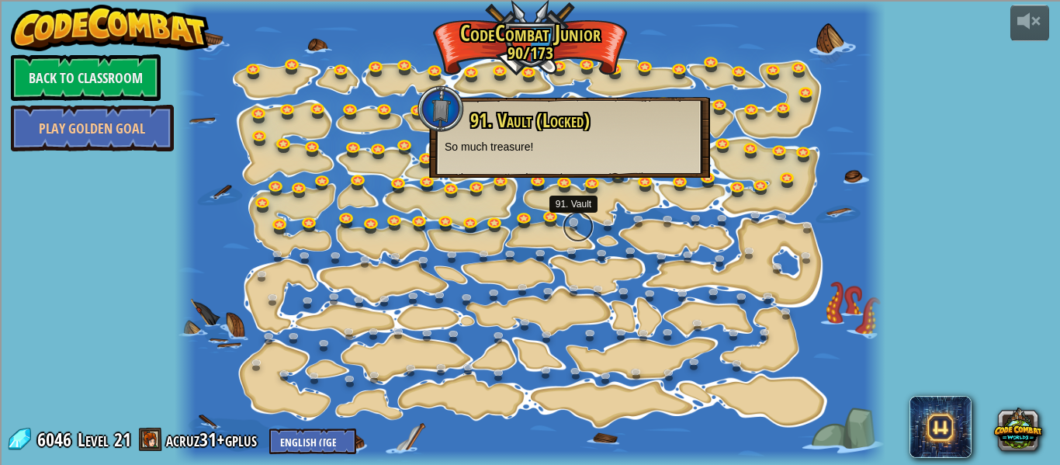
click at [569, 224] on link at bounding box center [577, 226] width 31 height 31
click at [554, 217] on link at bounding box center [553, 216] width 31 height 31
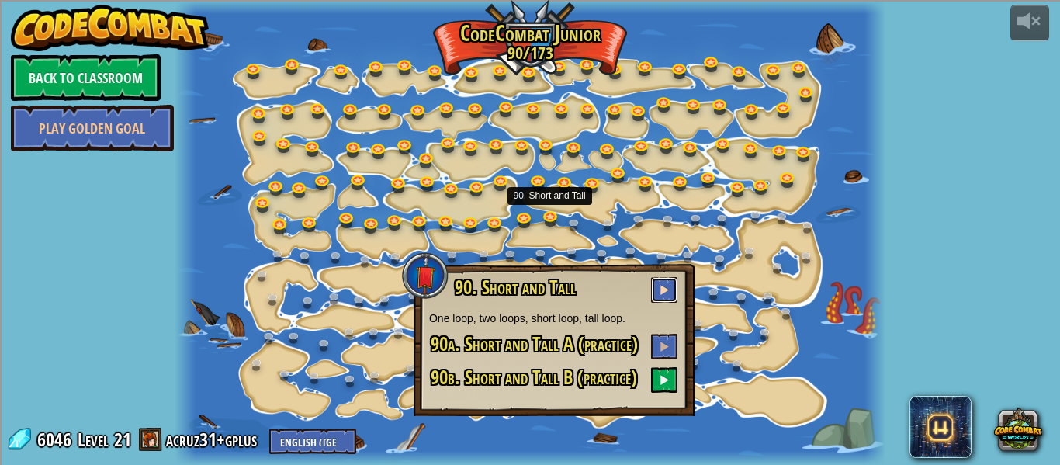
click at [666, 302] on button at bounding box center [664, 290] width 26 height 26
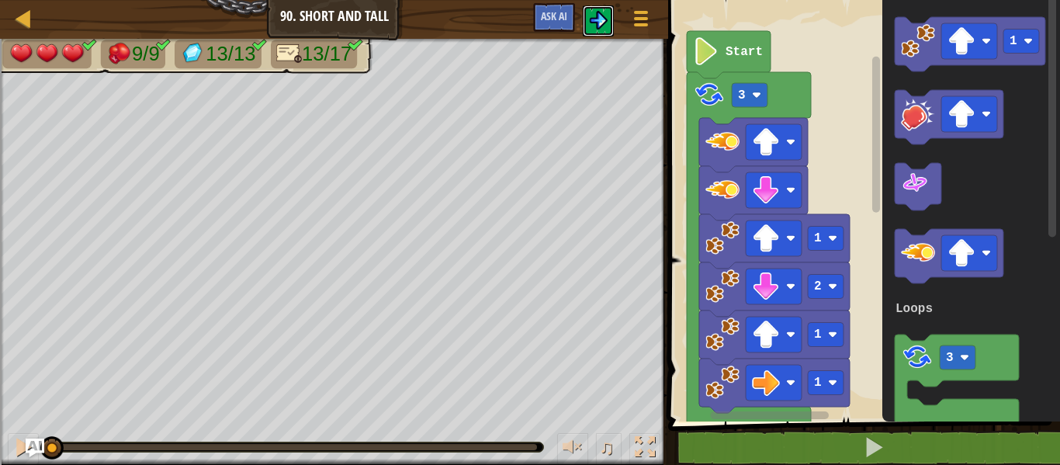
click at [598, 15] on img at bounding box center [598, 20] width 19 height 19
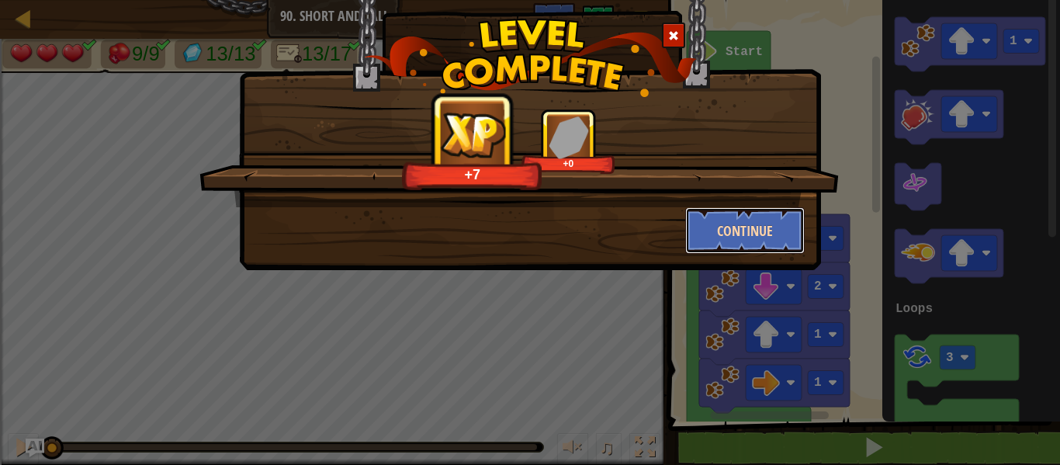
click at [711, 217] on button "Continue" at bounding box center [745, 230] width 120 height 47
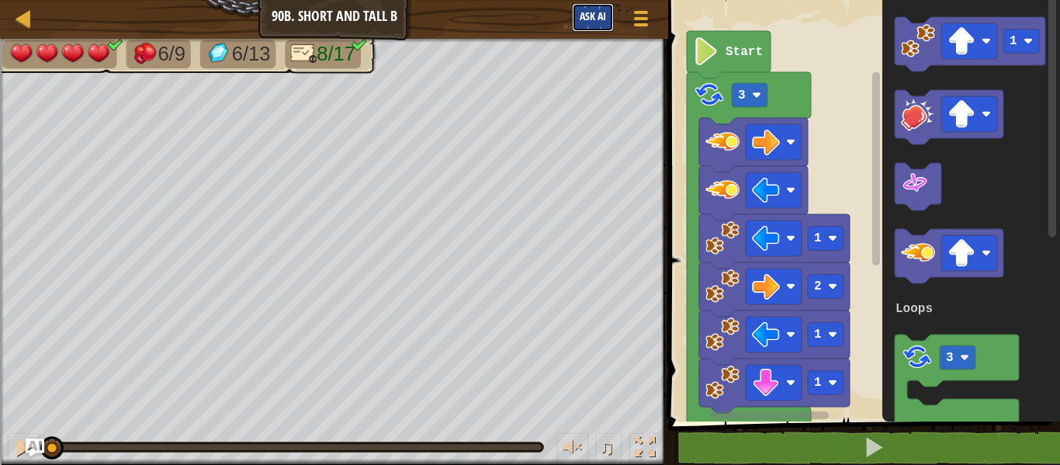
click at [586, 19] on span "Ask AI" at bounding box center [593, 16] width 26 height 15
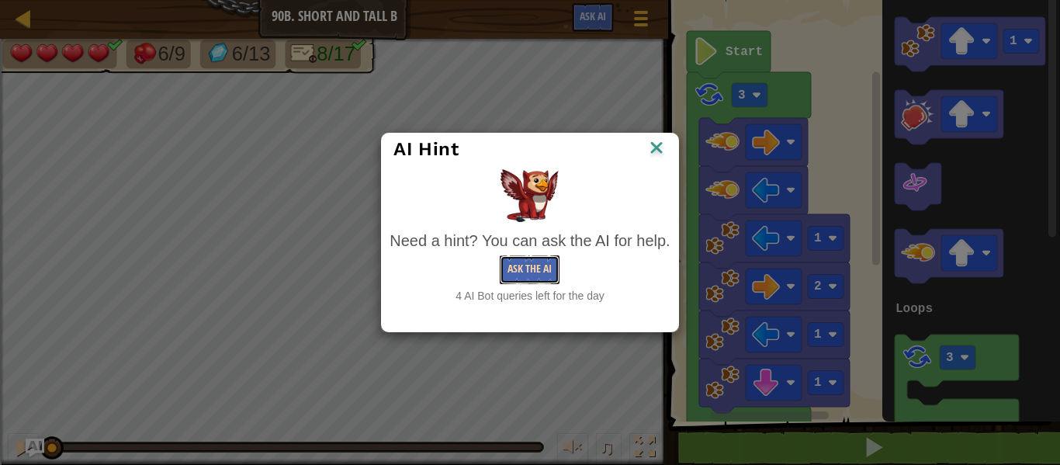
click at [531, 266] on button "Ask the AI" at bounding box center [530, 269] width 60 height 29
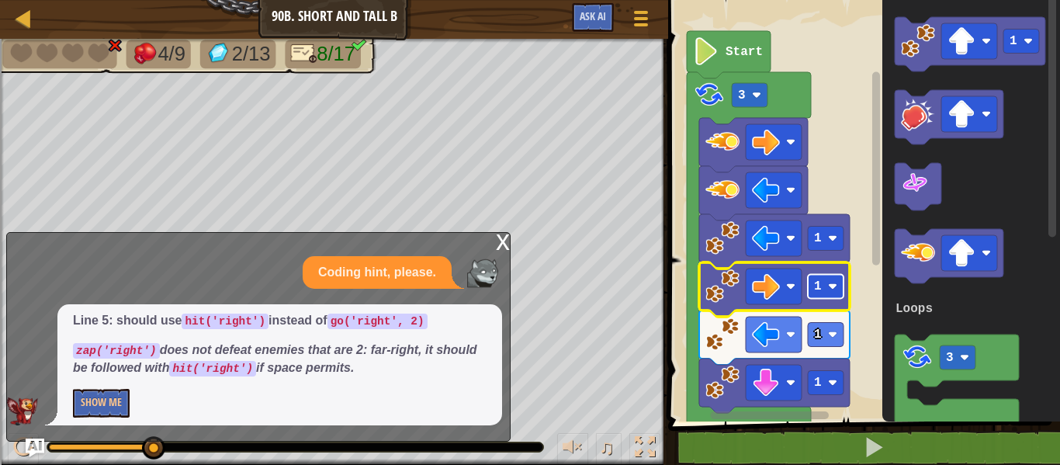
click at [817, 294] on rect "Blockly Workspace" at bounding box center [826, 287] width 36 height 24
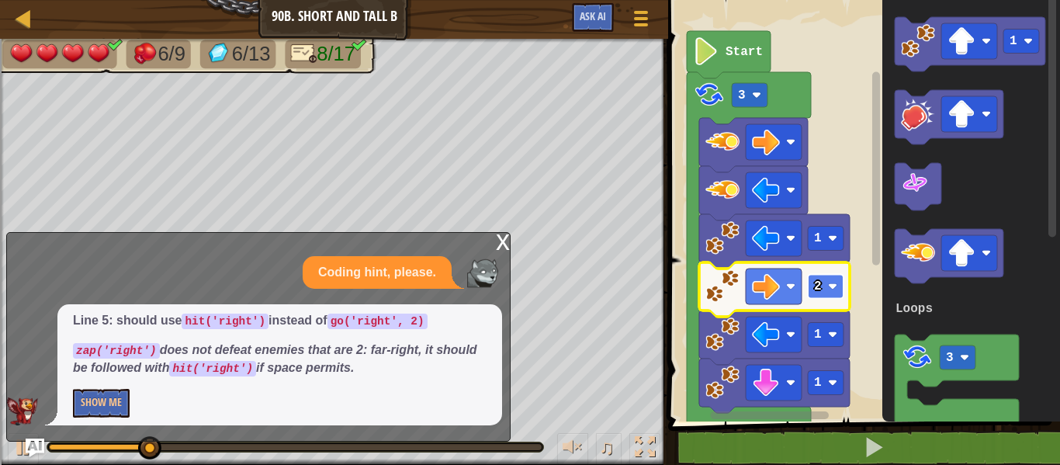
click at [825, 280] on rect "Blockly Workspace" at bounding box center [826, 287] width 36 height 24
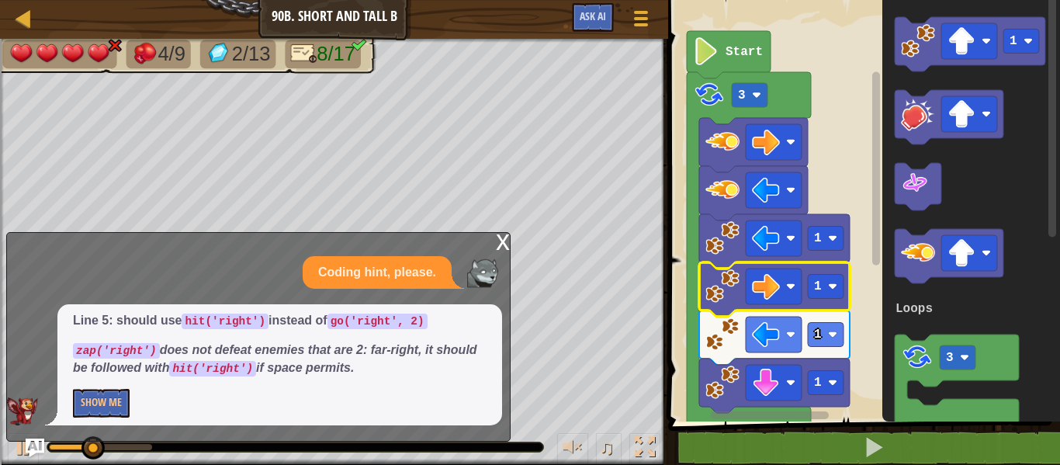
click at [829, 269] on icon "Blockly Workspace" at bounding box center [774, 289] width 151 height 54
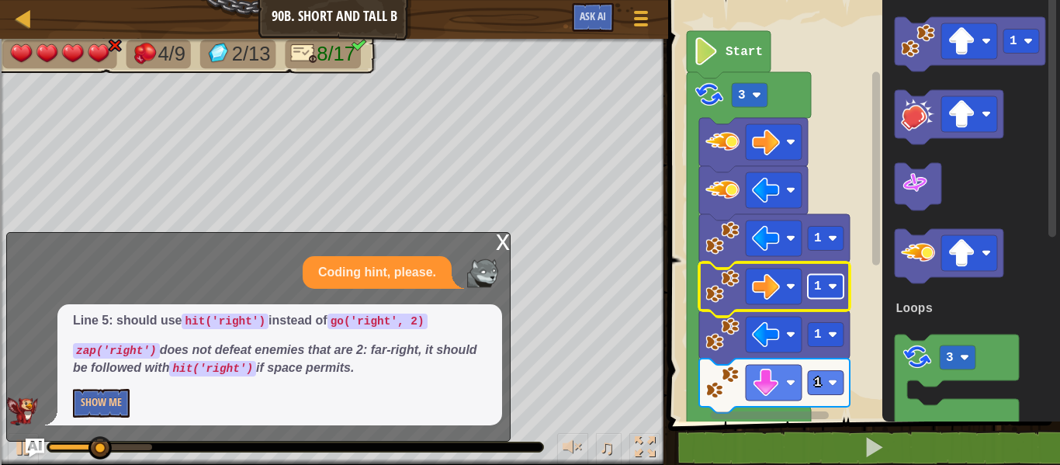
click at [829, 279] on rect "Blockly Workspace" at bounding box center [826, 287] width 36 height 24
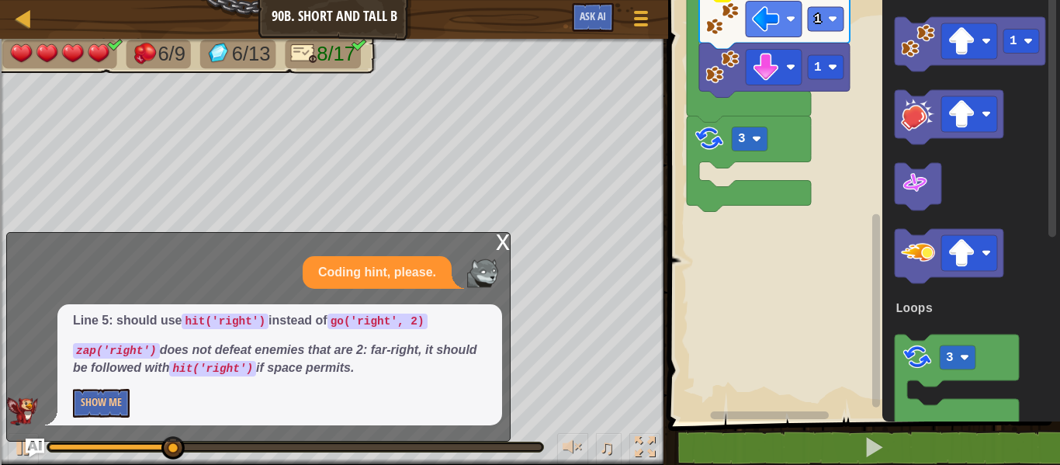
click at [832, 163] on rect "Blockly Workspace" at bounding box center [861, 206] width 396 height 429
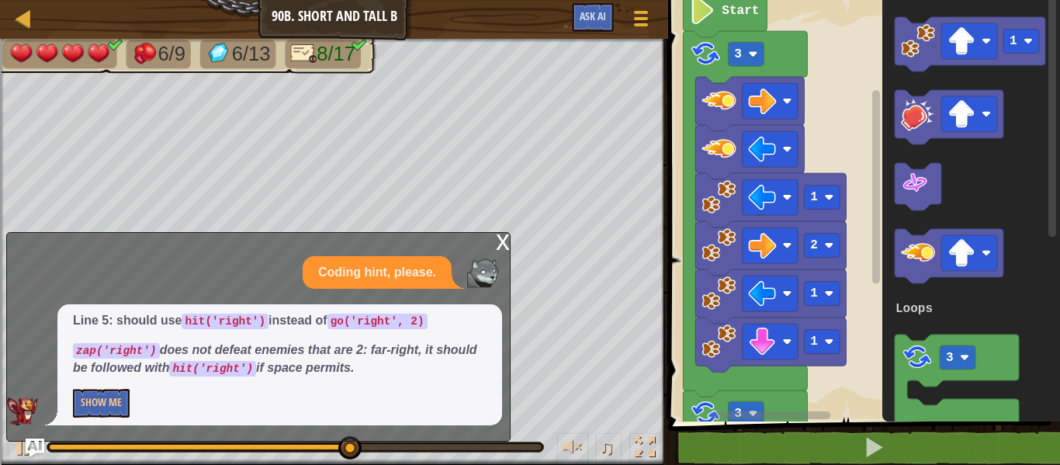
click at [497, 244] on div "x" at bounding box center [503, 241] width 14 height 16
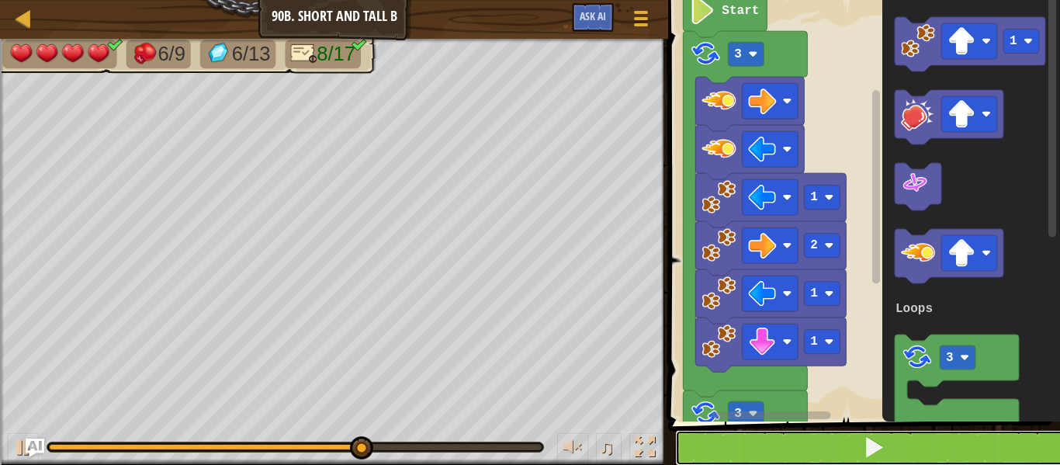
click at [732, 447] on button at bounding box center [873, 448] width 396 height 36
